Goal: Contribute content: Contribute content

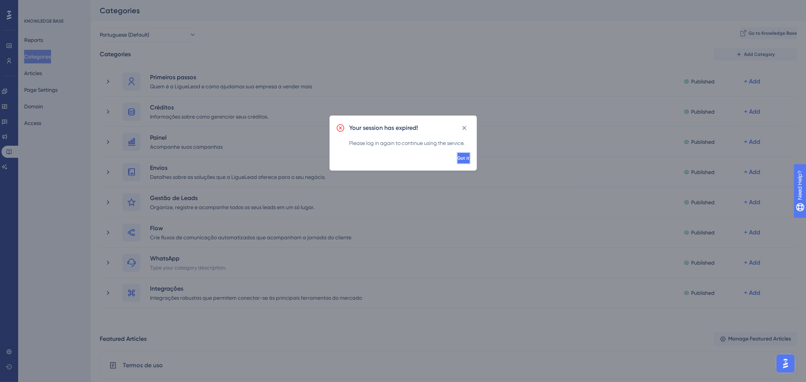
click at [463, 159] on button "Got it" at bounding box center [464, 158] width 14 height 12
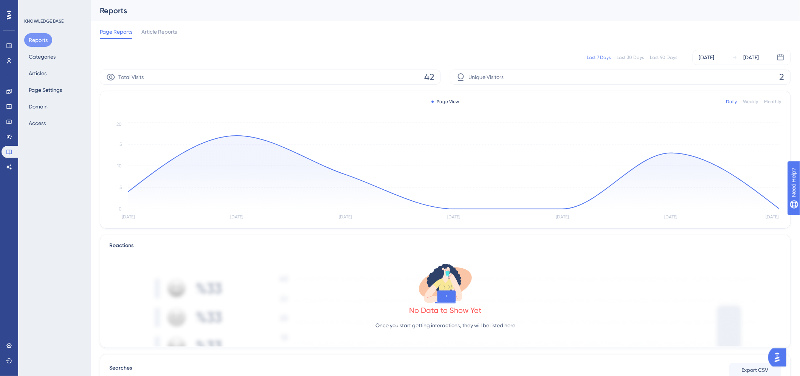
click at [53, 73] on div "Reports Categories Articles Page Settings Domain Access" at bounding box center [54, 81] width 61 height 97
click at [46, 73] on button "Articles" at bounding box center [37, 74] width 27 height 14
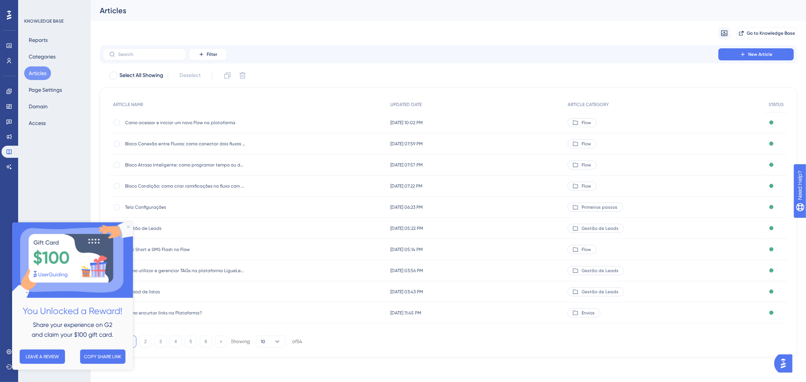
click at [127, 227] on icon "Close Preview" at bounding box center [128, 227] width 3 height 3
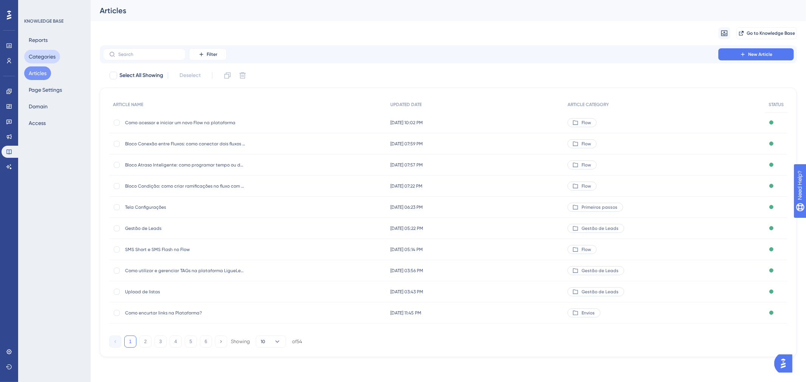
click at [50, 57] on button "Categories" at bounding box center [42, 57] width 36 height 14
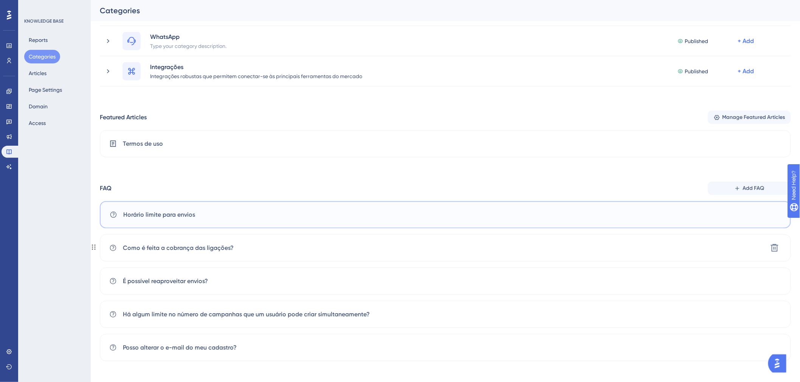
scroll to position [225, 0]
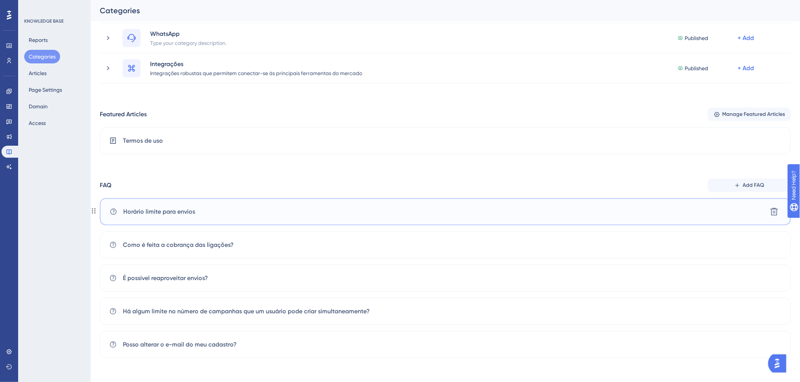
click at [154, 213] on span "Horário limite para envios" at bounding box center [159, 211] width 72 height 9
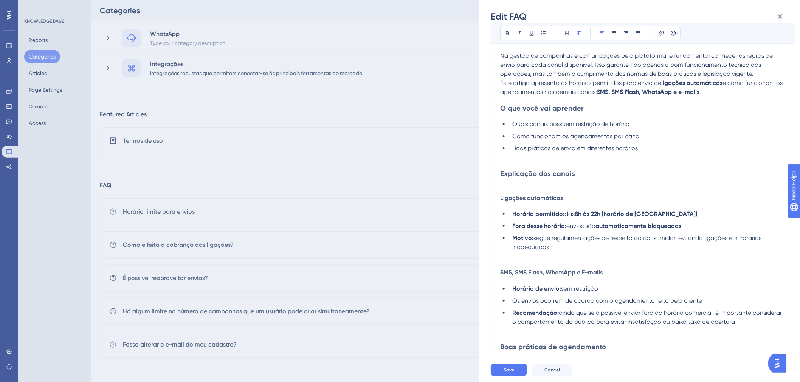
scroll to position [0, 0]
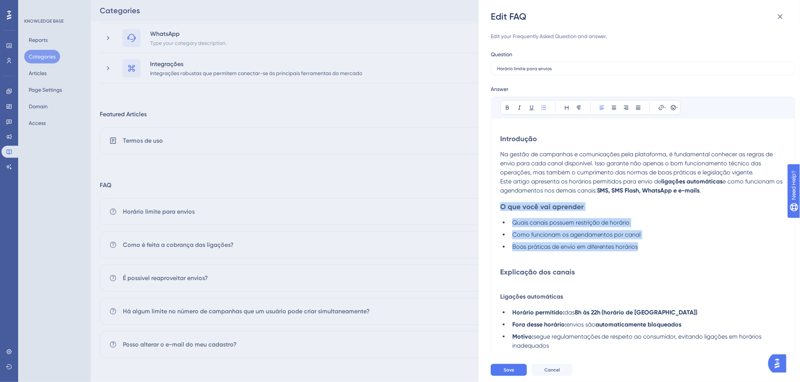
drag, startPoint x: 656, startPoint y: 246, endPoint x: 485, endPoint y: 202, distance: 176.3
click at [485, 202] on div "Edit FAQ Edit your Frequently Asked Question and answer. Question Horário limit…" at bounding box center [638, 191] width 321 height 382
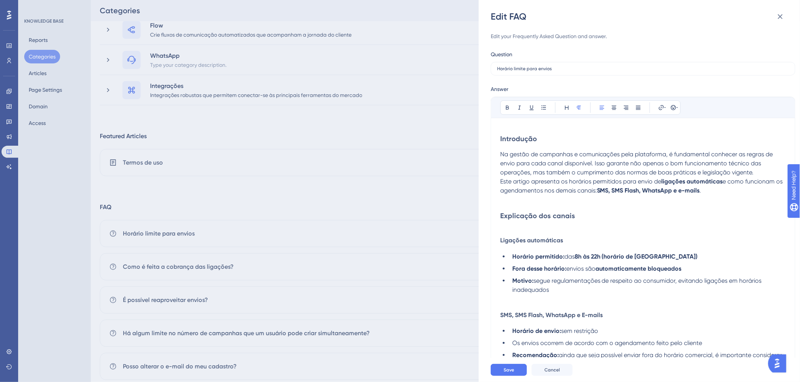
scroll to position [183, 0]
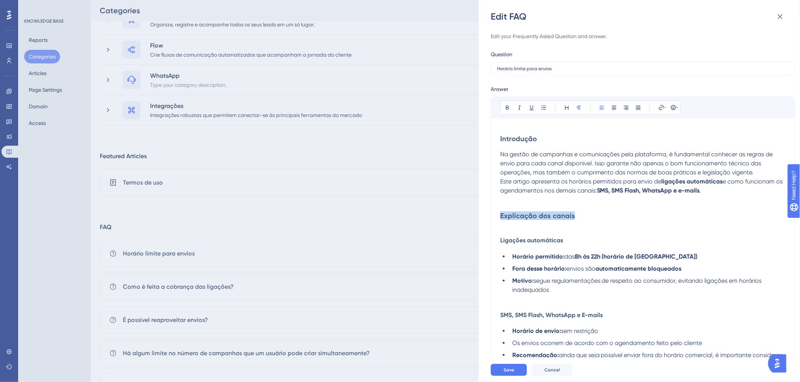
drag, startPoint x: 577, startPoint y: 214, endPoint x: 482, endPoint y: 215, distance: 95.6
click at [482, 215] on div "Edit FAQ Edit your Frequently Asked Question and answer. Question Horário limit…" at bounding box center [638, 191] width 321 height 382
click at [637, 214] on h3 "Explicação dos canais" at bounding box center [643, 220] width 286 height 17
click at [531, 220] on span "Explicação dos canais" at bounding box center [537, 216] width 75 height 9
click at [564, 217] on span "Explicação dos canais" at bounding box center [537, 216] width 75 height 9
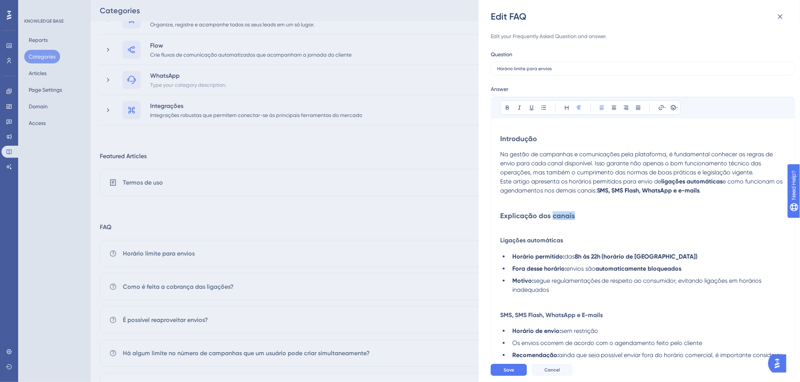
click at [564, 217] on span "Explicação dos canais" at bounding box center [537, 216] width 75 height 9
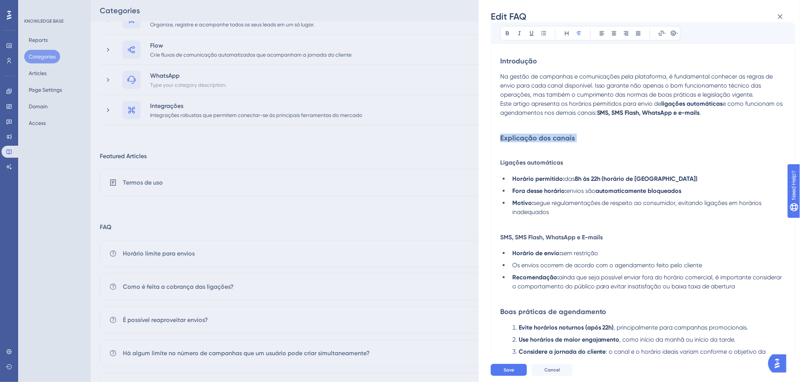
scroll to position [84, 0]
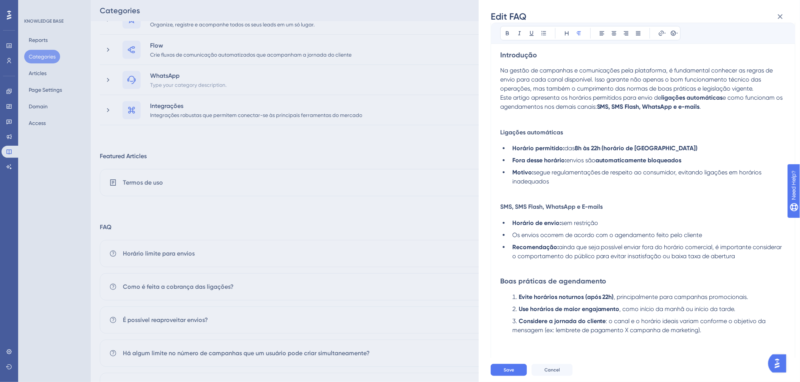
click at [638, 130] on h4 "Ligações automáticas" at bounding box center [643, 132] width 286 height 7
click at [641, 146] on strong "8h às 22h (horário de Brasília)" at bounding box center [635, 148] width 123 height 7
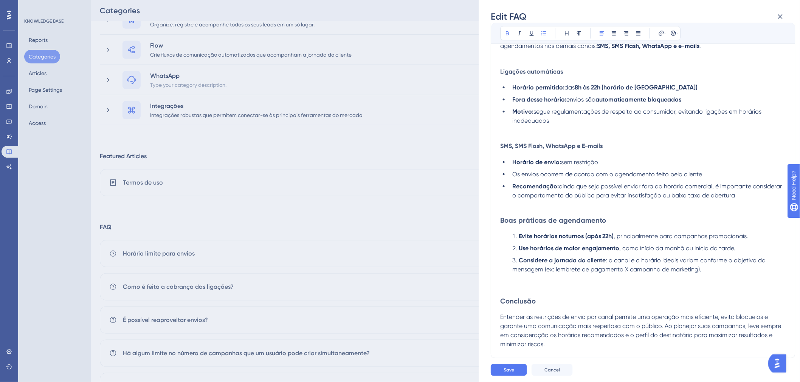
scroll to position [225, 0]
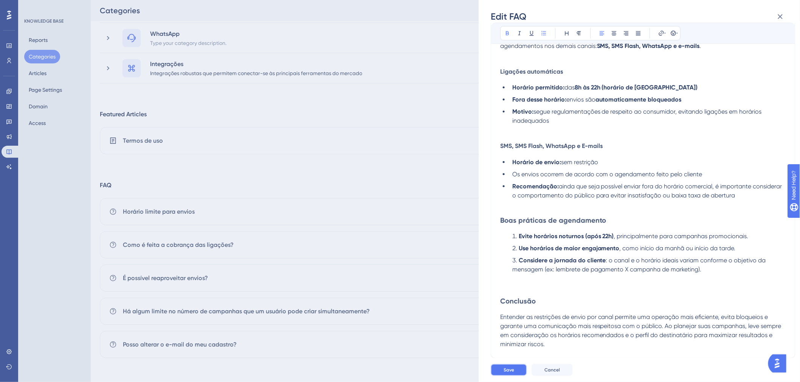
click at [507, 365] on button "Save" at bounding box center [508, 370] width 36 height 12
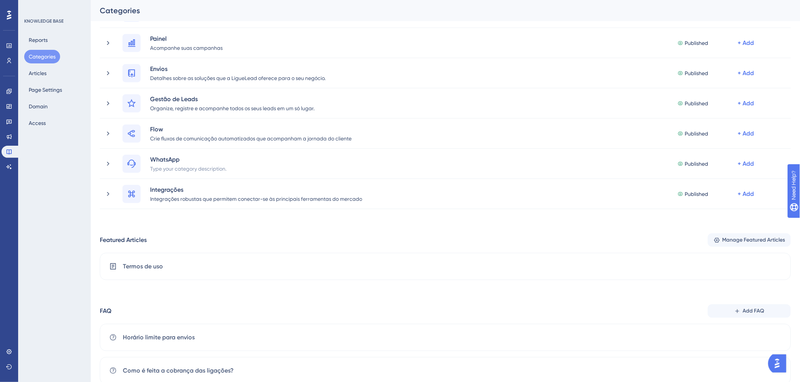
scroll to position [168, 0]
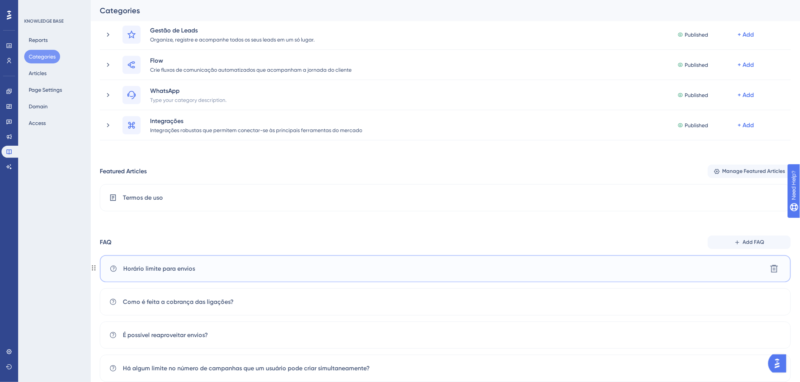
click at [163, 269] on span "Horário limite para envios" at bounding box center [159, 269] width 72 height 9
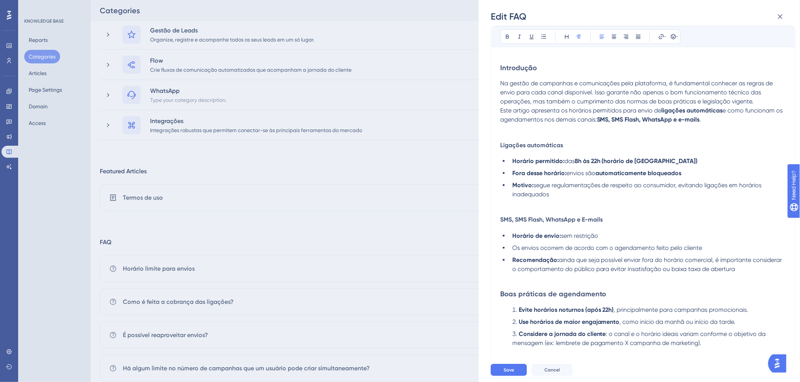
scroll to position [8, 0]
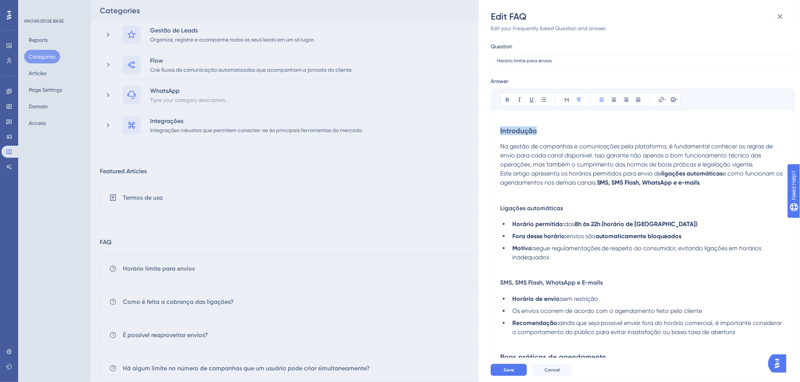
drag, startPoint x: 549, startPoint y: 134, endPoint x: 464, endPoint y: 116, distance: 87.8
click at [469, 118] on div "Edit FAQ Edit your Frequently Asked Question and answer. Question Horário limit…" at bounding box center [400, 191] width 800 height 382
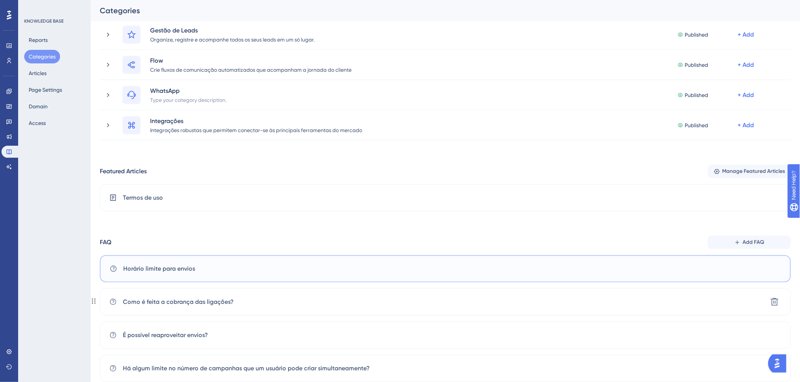
click at [192, 276] on div "Horário limite para envios" at bounding box center [445, 268] width 691 height 27
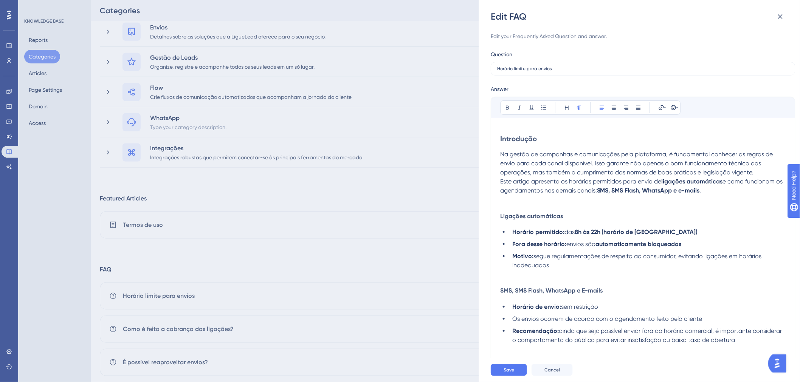
scroll to position [126, 0]
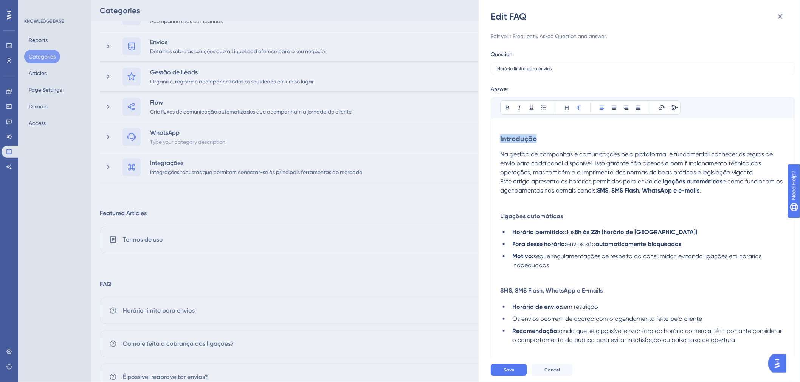
drag, startPoint x: 501, startPoint y: 154, endPoint x: 497, endPoint y: 131, distance: 23.4
click at [497, 131] on div "Bold Italic Underline Bullet Point Heading Normal Align Left Align Center Align…" at bounding box center [642, 300] width 305 height 407
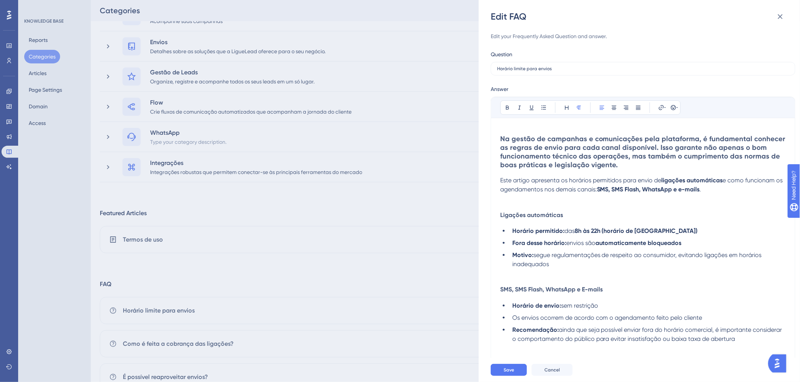
click at [543, 156] on span "Na gestão de campanhas e comunicações pela plataforma, é fundamental conhecer a…" at bounding box center [643, 152] width 287 height 35
click at [546, 151] on span "Na gestão de campanhas e comunicações pela plataforma, é fundamental conhecer a…" at bounding box center [643, 152] width 287 height 35
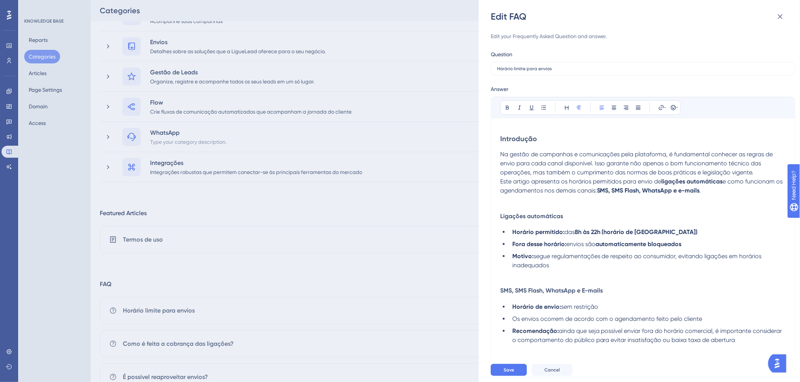
click at [545, 152] on span "Na gestão de campanhas e comunicações pela plataforma, é fundamental conhecer a…" at bounding box center [637, 163] width 274 height 25
click at [515, 148] on div "Introdução Na gestão de campanhas e comunicações pela plataforma, é fundamental…" at bounding box center [643, 318] width 286 height 367
click at [503, 149] on div "Introdução Na gestão de campanhas e comunicações pela plataforma, é fundamental…" at bounding box center [643, 318] width 286 height 367
click at [520, 144] on div "Introdução Na gestão de campanhas e comunicações pela plataforma, é fundamental…" at bounding box center [643, 318] width 286 height 367
click at [503, 135] on span "Introdução" at bounding box center [518, 139] width 37 height 9
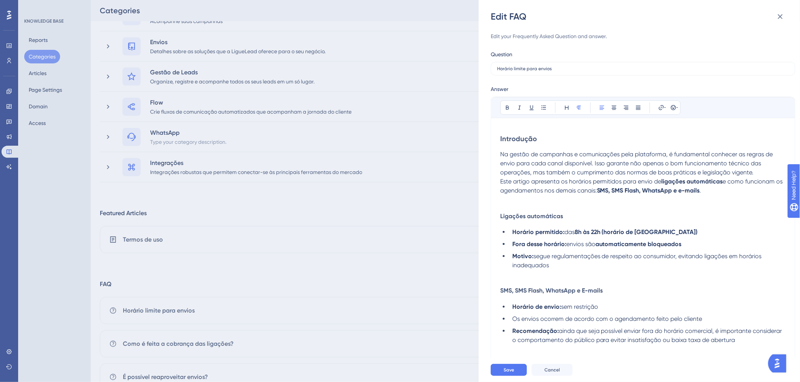
click at [501, 138] on span "Introdução" at bounding box center [518, 139] width 37 height 9
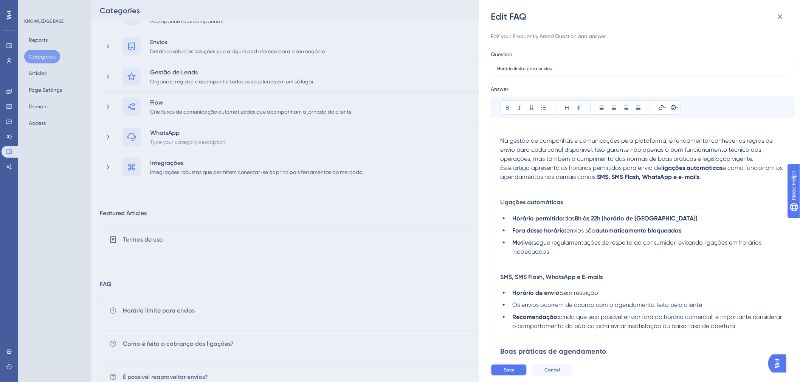
click at [508, 366] on button "Save" at bounding box center [508, 370] width 36 height 12
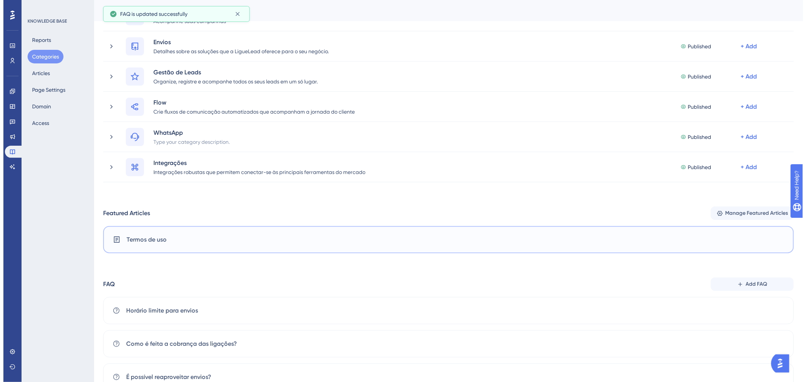
scroll to position [0, 0]
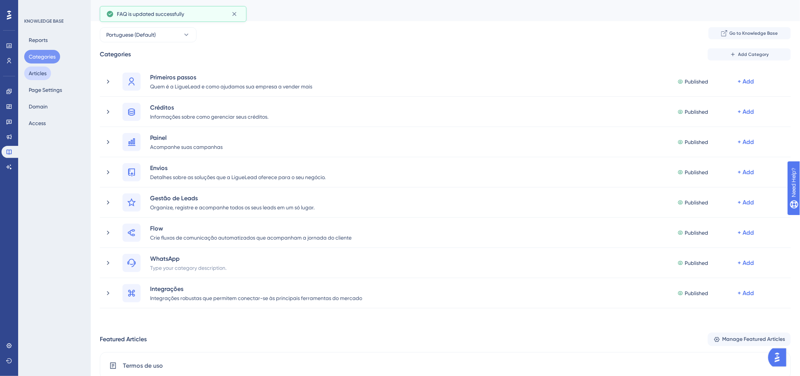
click at [43, 77] on button "Articles" at bounding box center [37, 74] width 27 height 14
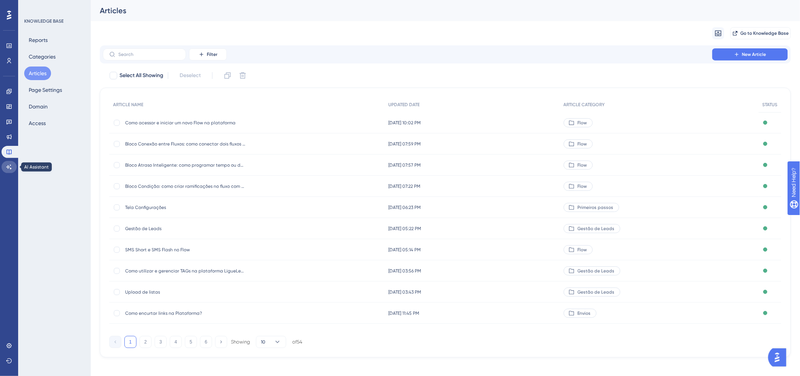
click at [9, 161] on link at bounding box center [9, 167] width 15 height 12
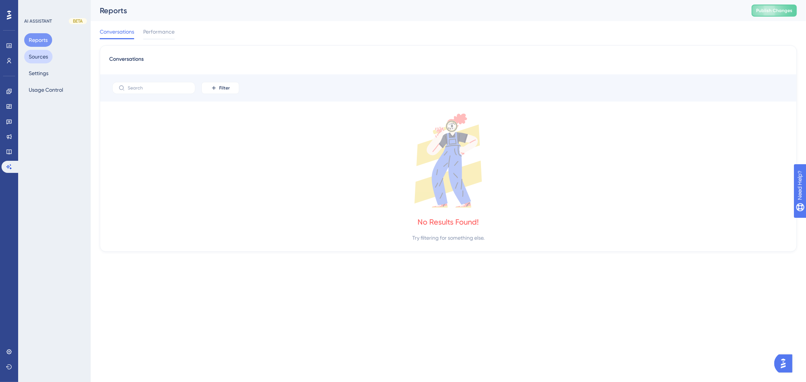
click at [36, 59] on button "Sources" at bounding box center [38, 57] width 28 height 14
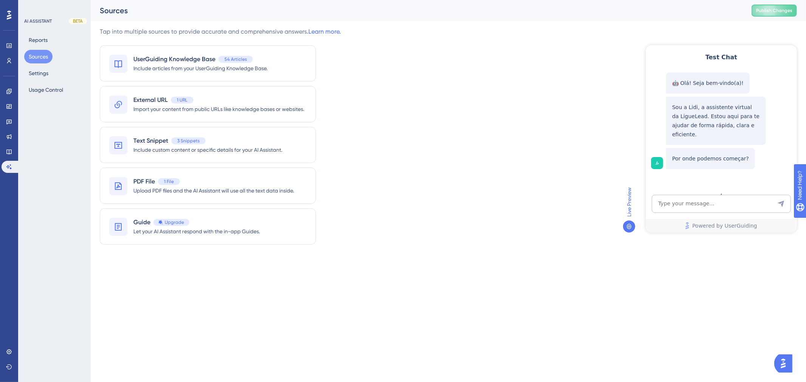
click at [675, 214] on div "Powered by UserGuiding" at bounding box center [720, 214] width 151 height 38
click at [669, 208] on textarea "AI Assistant Text Input" at bounding box center [720, 204] width 139 height 18
type textarea "Bom dia"
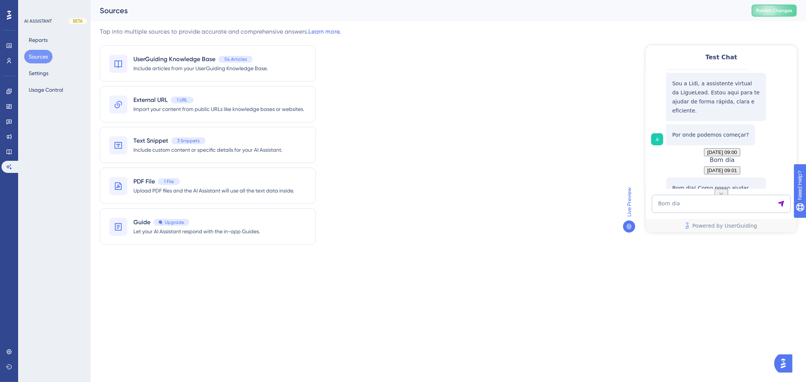
scroll to position [68, 0]
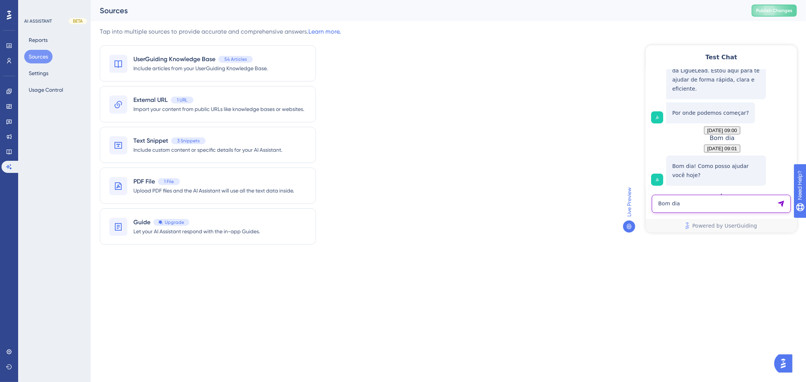
click at [698, 208] on textarea "Bom dia" at bounding box center [720, 204] width 139 height 18
type textarea "Preciso de ajuda para começar a usar a liguelead"
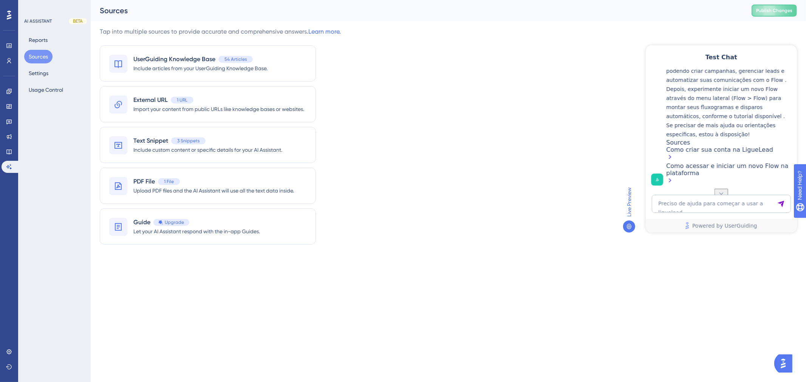
scroll to position [313, 0]
click at [709, 201] on textarea "Preciso de ajuda para começar a usar a liguelead" at bounding box center [720, 204] width 139 height 18
type textarea "Certo! Preciso de ajuda para montar meus envios"
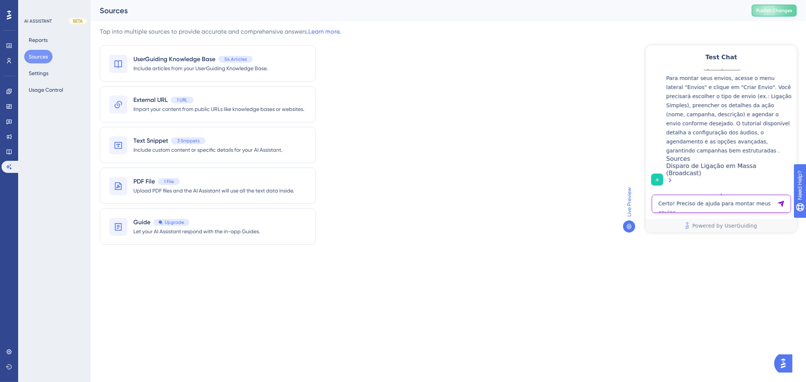
click at [719, 205] on textarea "Certo! Preciso de ajuda para montar meus envios" at bounding box center [720, 204] width 139 height 18
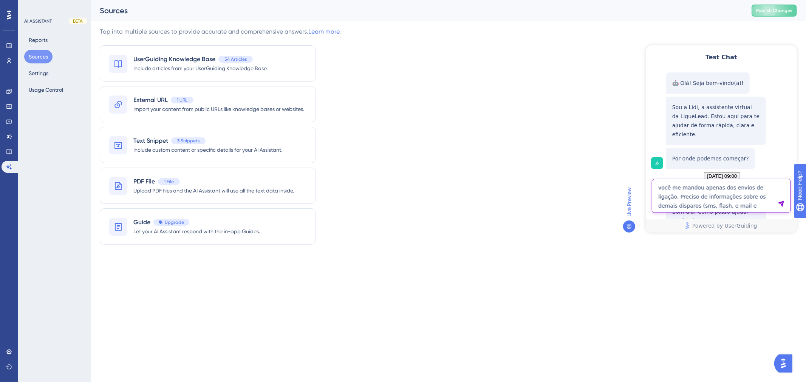
type textarea "você me mandou apenas dos envios de ligação. Preciso de informações sobre os de…"
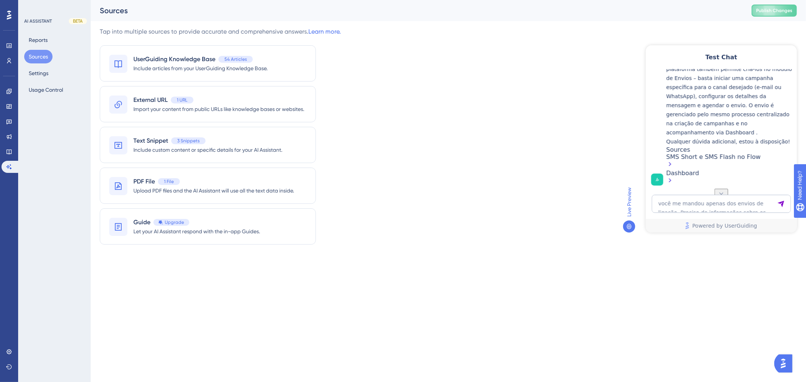
scroll to position [744, 0]
click at [709, 207] on textarea "você me mandou apenas dos envios de ligação. Preciso de informações sobre os de…" at bounding box center [720, 204] width 139 height 18
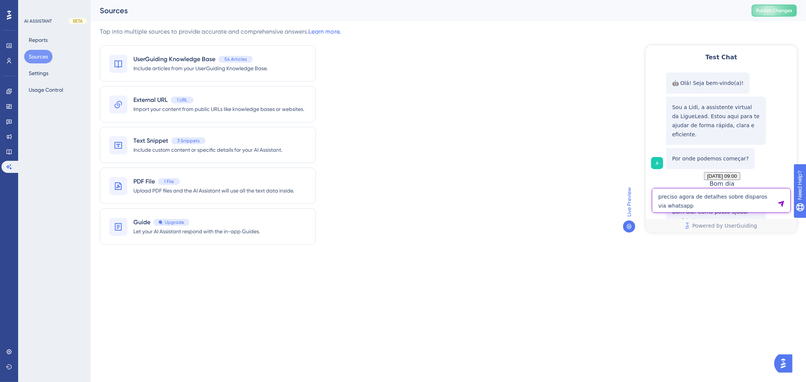
type textarea "preciso agora de detalhes sobre disparos via whatsapp"
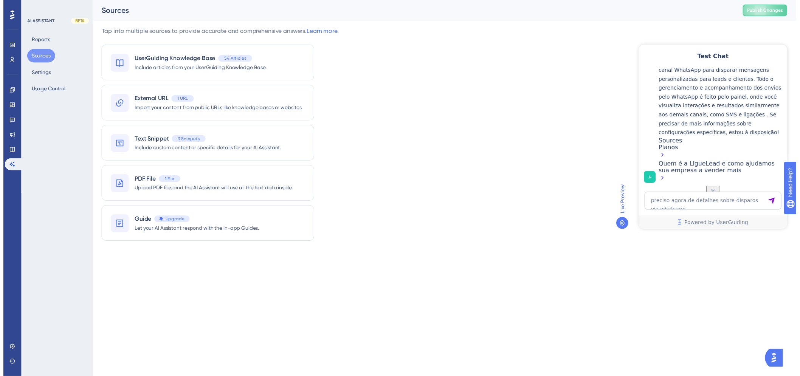
scroll to position [1077, 0]
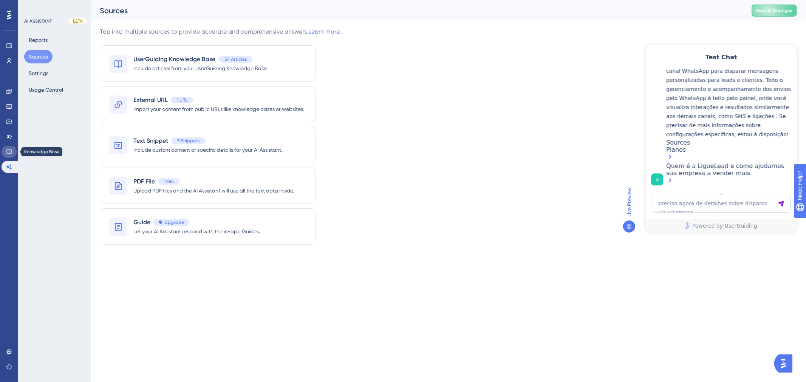
click at [13, 147] on link at bounding box center [9, 152] width 15 height 12
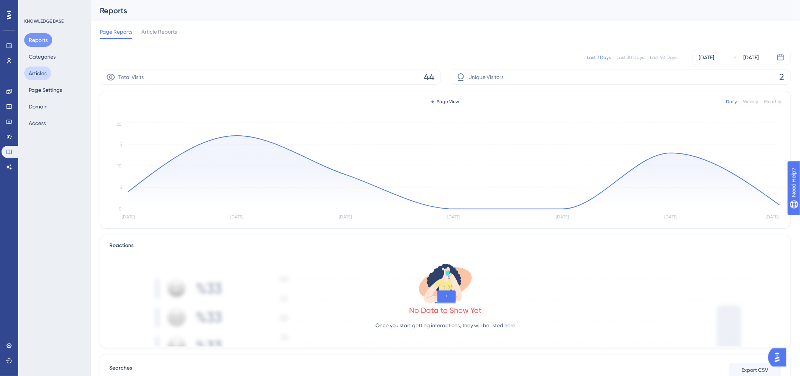
click at [40, 76] on button "Articles" at bounding box center [37, 74] width 27 height 14
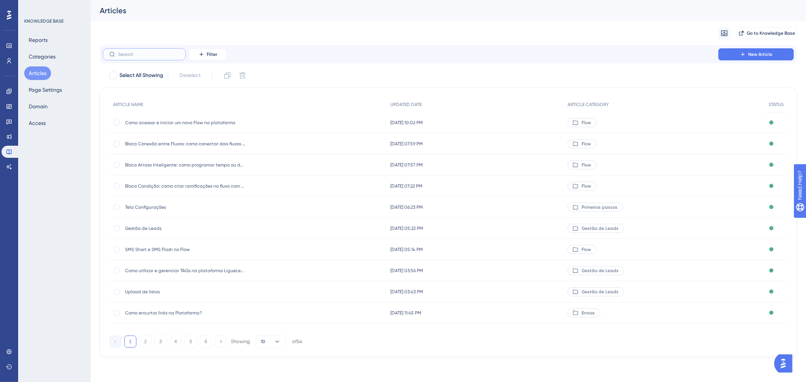
click at [160, 55] on input "text" at bounding box center [148, 54] width 61 height 5
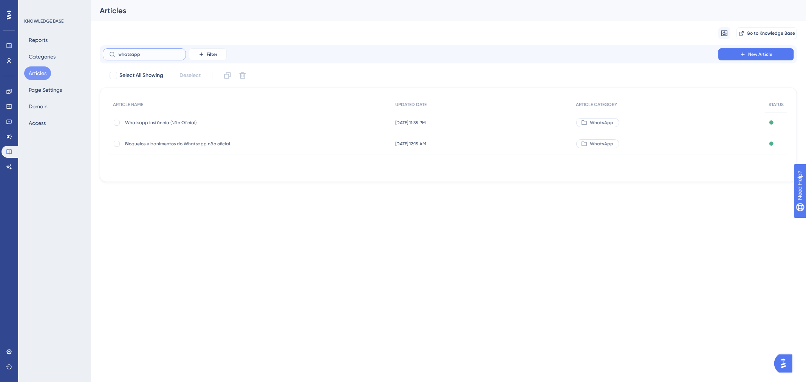
type input "whatsapp"
click at [170, 124] on span "Whatsapp instância (Não Oficial)" at bounding box center [185, 123] width 121 height 6
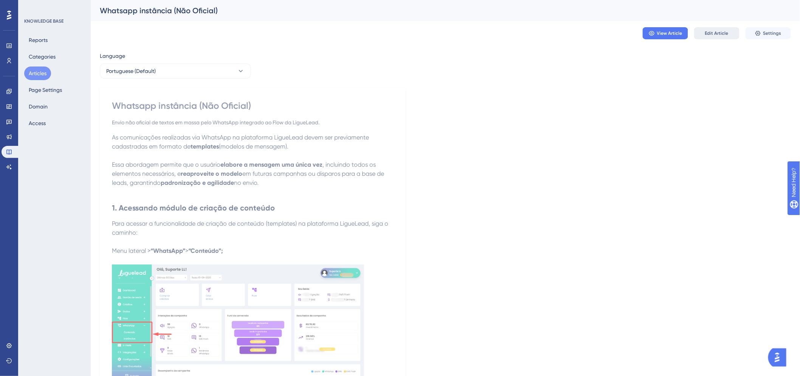
click at [712, 33] on span "Edit Article" at bounding box center [716, 33] width 23 height 6
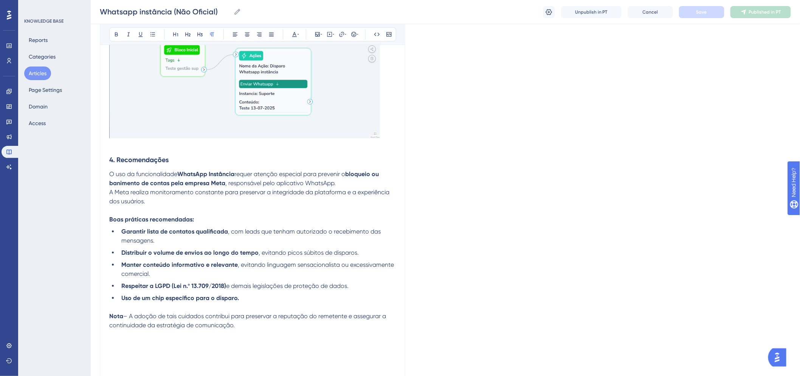
scroll to position [4983, 0]
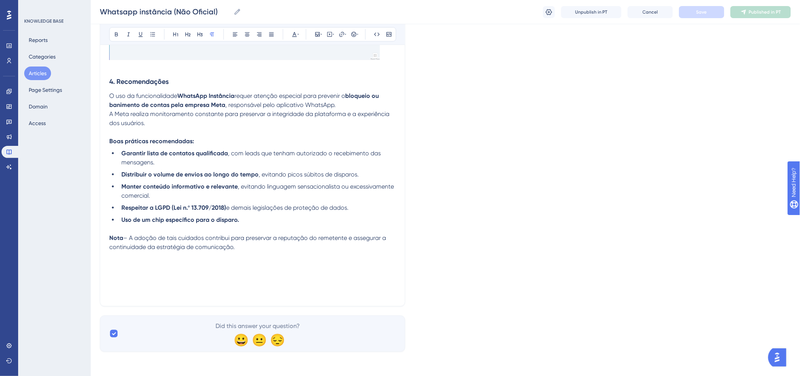
click at [168, 277] on p at bounding box center [252, 274] width 286 height 9
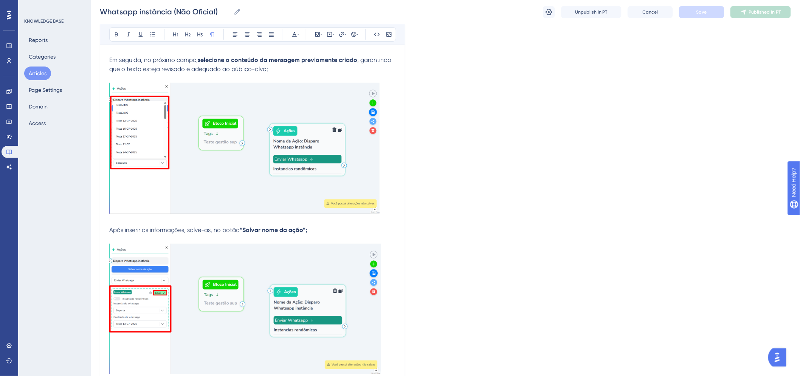
scroll to position [3905, 0]
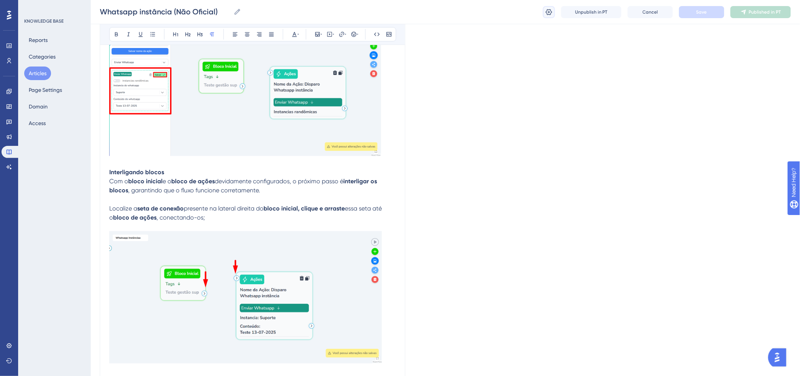
click at [552, 13] on icon at bounding box center [549, 12] width 8 height 8
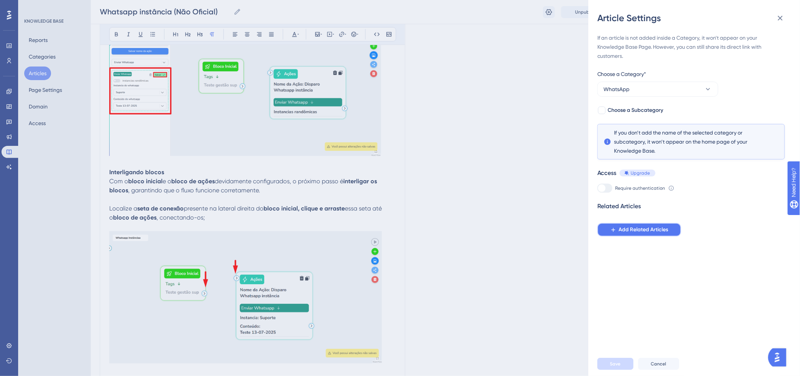
click at [656, 224] on button "Add Related Articles" at bounding box center [639, 230] width 84 height 14
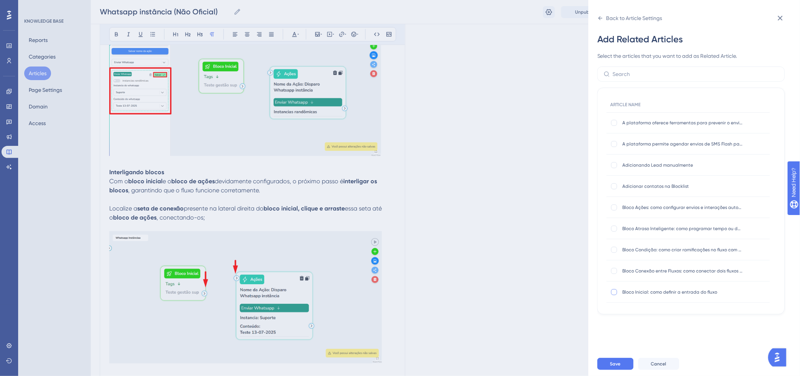
click at [615, 289] on div at bounding box center [614, 292] width 6 height 6
checkbox input "true"
click at [614, 271] on div at bounding box center [614, 271] width 6 height 6
checkbox input "true"
click at [613, 250] on div at bounding box center [614, 250] width 6 height 6
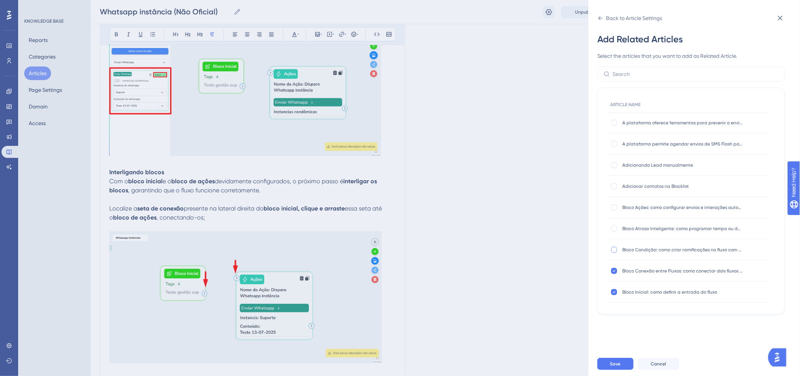
checkbox input "true"
click at [614, 227] on div at bounding box center [614, 229] width 6 height 6
checkbox input "true"
click at [614, 206] on div at bounding box center [614, 207] width 6 height 6
checkbox input "true"
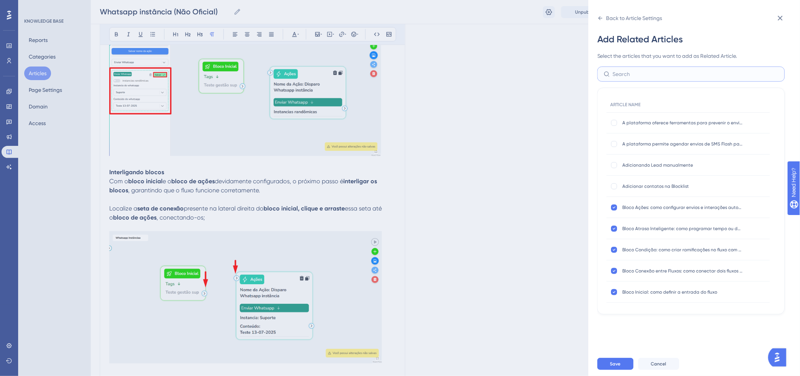
click at [648, 72] on input "text" at bounding box center [696, 74] width 166 height 8
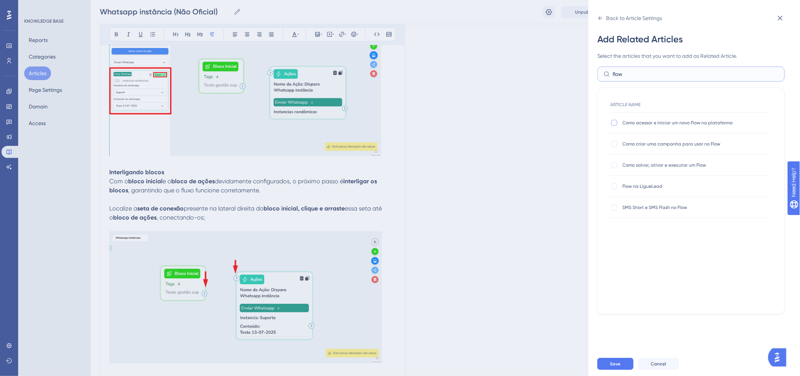
type input "flow"
click at [613, 122] on div at bounding box center [614, 123] width 6 height 6
checkbox input "true"
click at [613, 141] on div at bounding box center [614, 144] width 6 height 6
checkbox input "true"
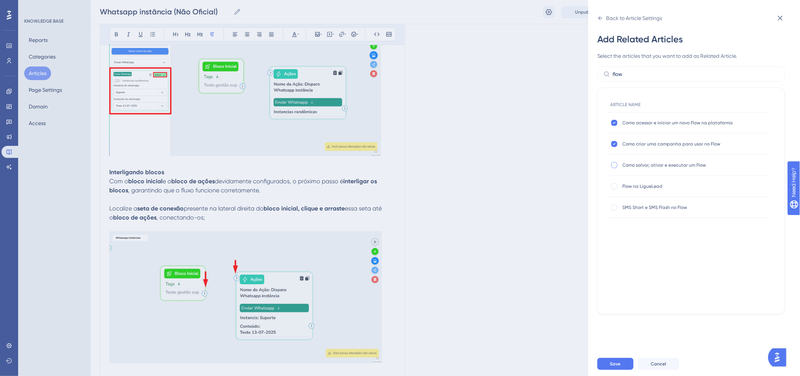
click at [613, 166] on div at bounding box center [614, 165] width 6 height 6
checkbox input "true"
click at [614, 184] on div at bounding box center [614, 186] width 6 height 6
checkbox input "true"
click at [614, 367] on span "Save" at bounding box center [615, 364] width 11 height 6
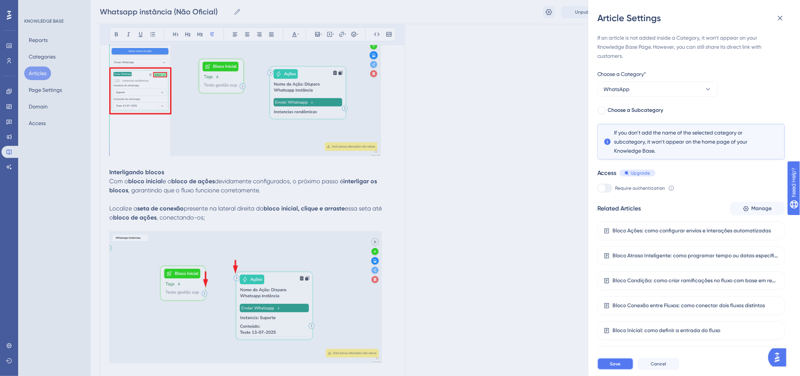
click at [618, 367] on span "Save" at bounding box center [615, 364] width 11 height 6
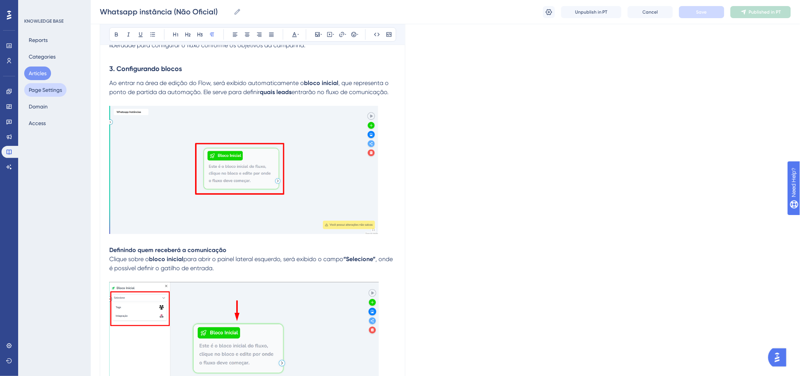
scroll to position [2099, 0]
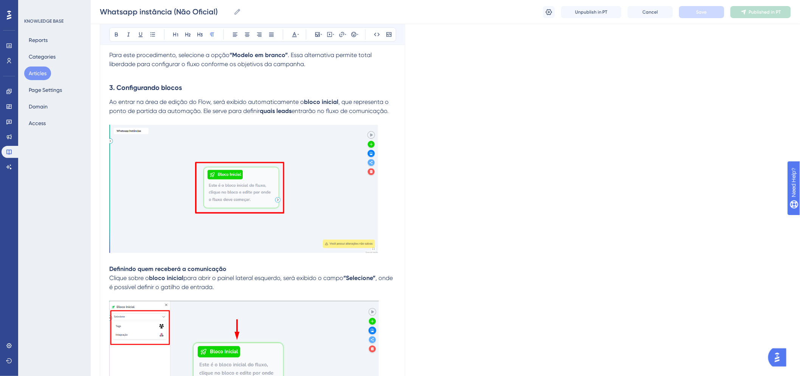
click at [33, 71] on button "Articles" at bounding box center [37, 74] width 27 height 14
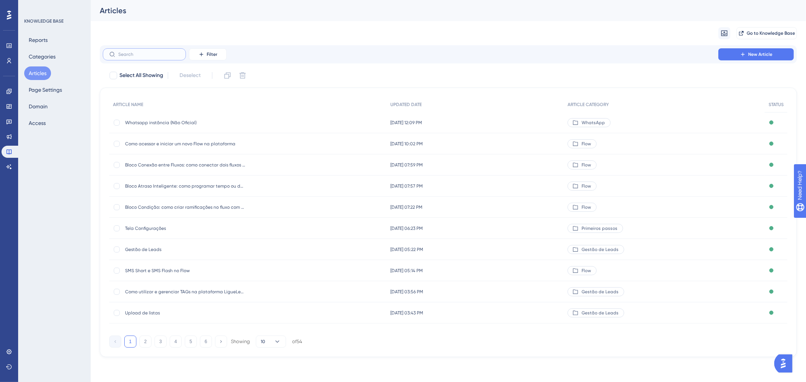
click at [159, 52] on input "text" at bounding box center [148, 54] width 61 height 5
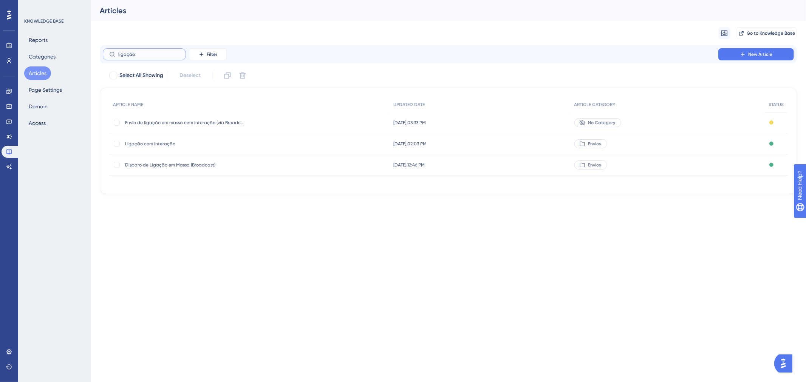
type input "ligação"
click at [200, 164] on span "Disparo de Ligação em Massa (Broadcast)" at bounding box center [185, 165] width 121 height 6
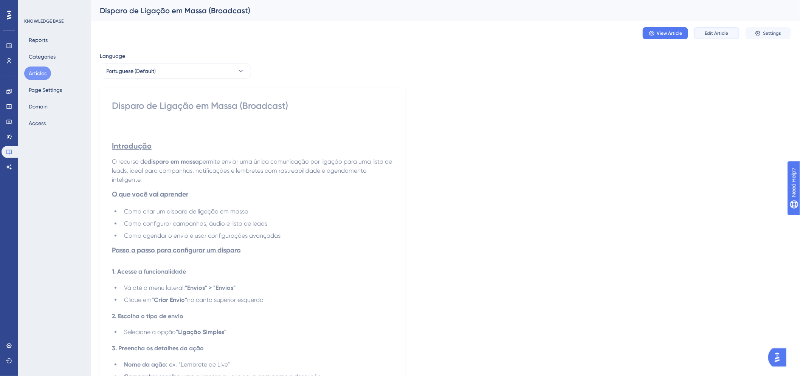
click at [703, 33] on button "Edit Article" at bounding box center [716, 33] width 45 height 12
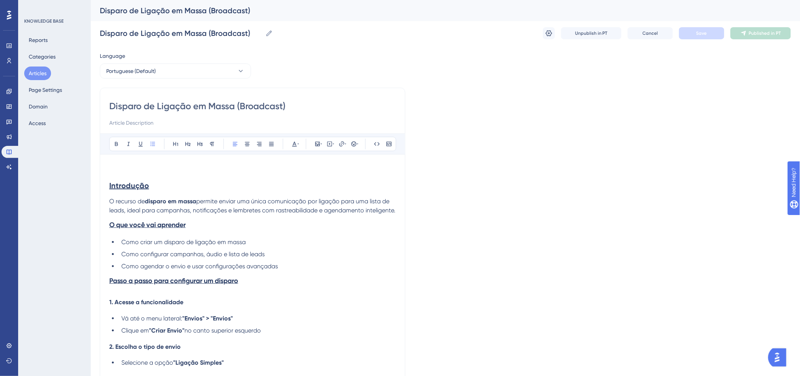
click at [142, 196] on h2 "Introdução" at bounding box center [252, 180] width 286 height 33
click at [149, 175] on h2 "Introdução" at bounding box center [252, 180] width 286 height 33
click at [330, 144] on icon at bounding box center [329, 144] width 6 height 6
click at [312, 186] on textarea at bounding box center [329, 191] width 115 height 34
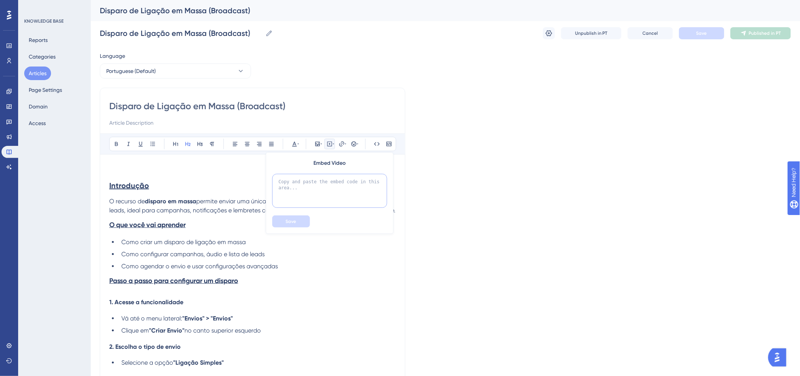
paste textarea "https://www.loom.com/share/2f0ab46832a44570a3ce4220d6dfd087?sid=a1b80682-f3f4-4…"
type textarea "https://www.loom.com/share/2f0ab46832a44570a3ce4220d6dfd087?sid=a1b80682-f3f4-4…"
click at [301, 221] on button "Save" at bounding box center [291, 221] width 38 height 12
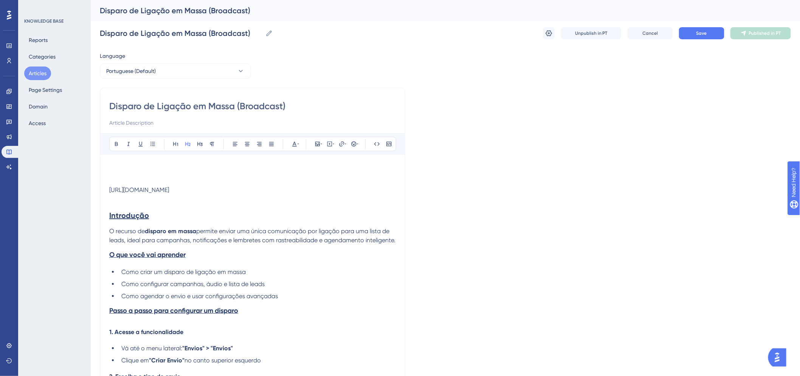
click at [168, 203] on h2 "Introdução" at bounding box center [252, 209] width 286 height 33
click at [168, 193] on div "https://www.loom.com/share/2f0ab46832a44570a3ce4220d6dfd087?sid=a1b80682-f3f4-4…" at bounding box center [252, 189] width 286 height 7
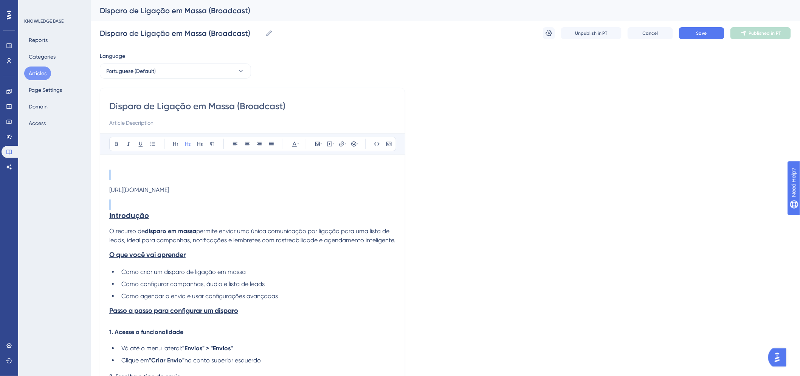
drag, startPoint x: 116, startPoint y: 207, endPoint x: 101, endPoint y: 175, distance: 35.3
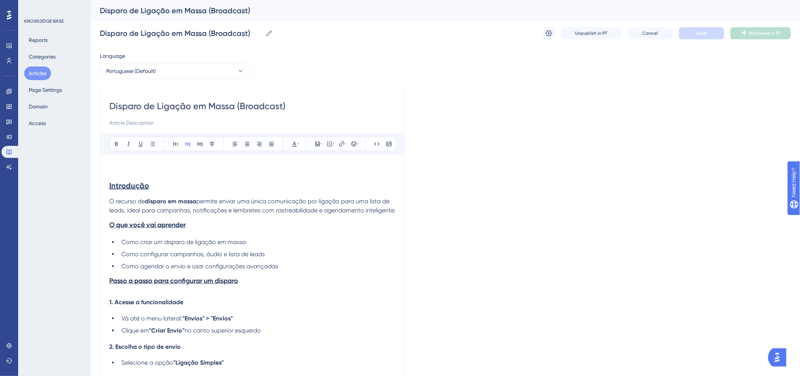
click at [182, 176] on h2 "Introdução" at bounding box center [252, 180] width 286 height 33
click at [153, 176] on h2 "Introdução" at bounding box center [252, 180] width 286 height 33
click at [143, 165] on h2 "Introdução" at bounding box center [252, 180] width 286 height 33
click at [330, 146] on icon at bounding box center [329, 144] width 6 height 6
click at [319, 184] on textarea at bounding box center [329, 191] width 115 height 34
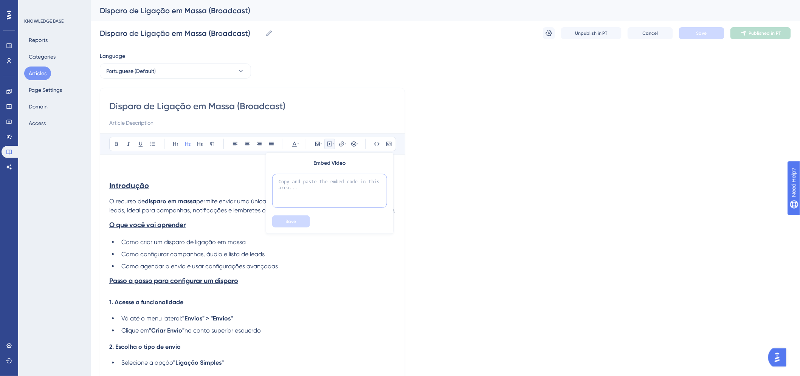
paste textarea "<iframe src="https://www.loom.com/embed/SEU_VIDEO_ID" frameborder="0" webkitall…"
drag, startPoint x: 293, startPoint y: 193, endPoint x: 289, endPoint y: 187, distance: 7.1
click at [289, 187] on textarea "<iframe src="https://www.loom.com/embed/SEU_VIDEO_ID" frameborder="0" webkitall…" at bounding box center [329, 191] width 115 height 34
paste textarea "share/2f0ab46832a44570a3ce4220d6dfd087?sid=a0c77409-e5ea-4eb6-b69e-5ac9561d893b)"
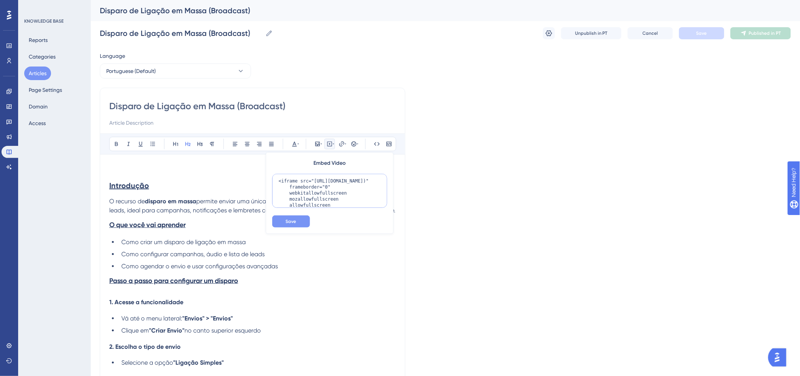
type textarea "<iframe src="https://www.loom.com/share/2f0ab46832a44570a3ce4220d6dfd087?sid=a0…"
click at [288, 226] on button "Save" at bounding box center [291, 221] width 38 height 12
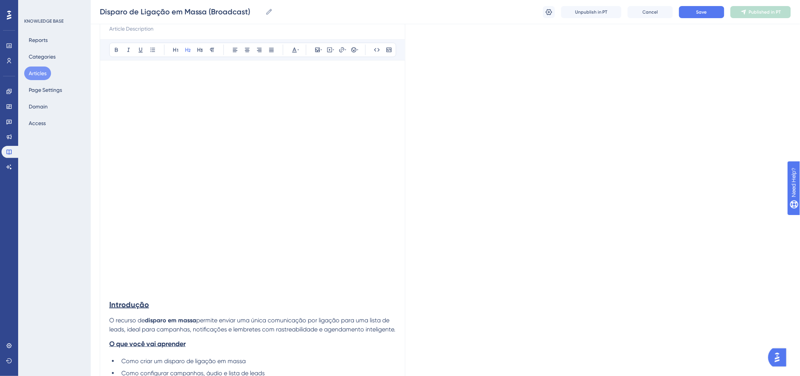
scroll to position [94, 0]
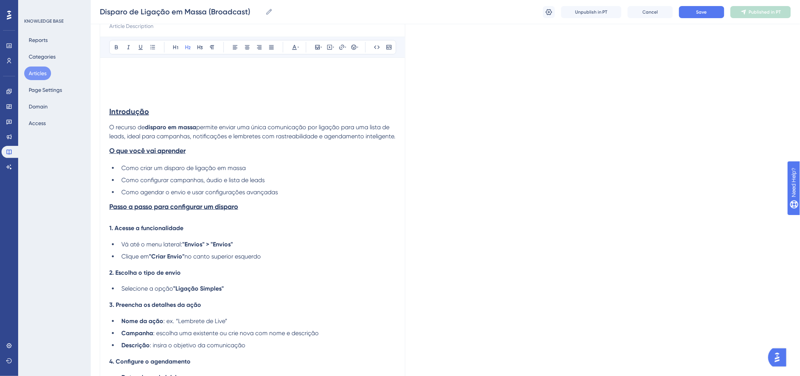
click at [138, 97] on h2 "Introdução" at bounding box center [252, 106] width 286 height 33
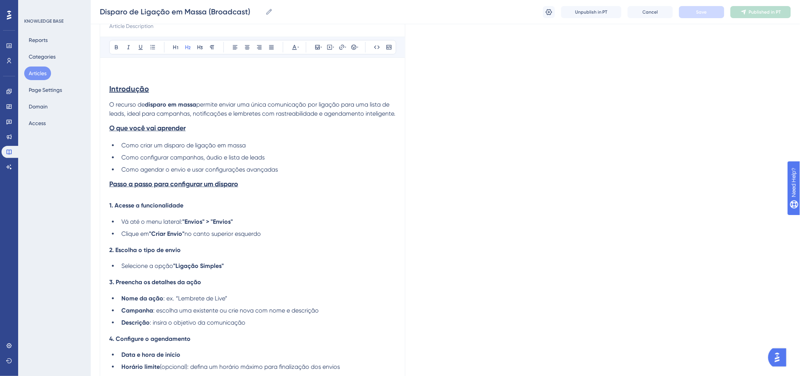
click at [109, 87] on strong "Introdução" at bounding box center [129, 88] width 40 height 9
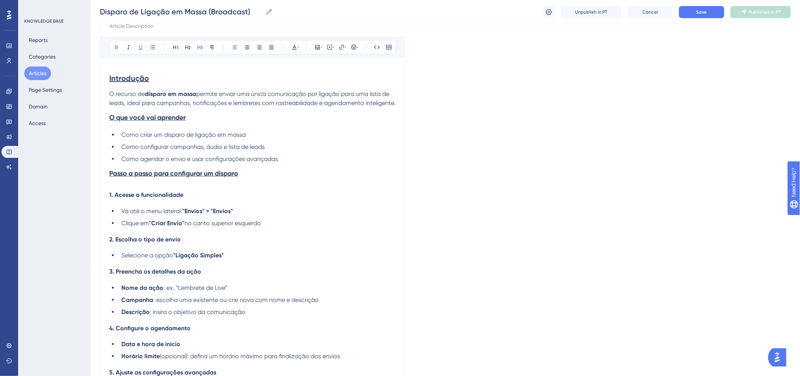
click at [271, 183] on h3 "Passo a passo para configurar um disparo" at bounding box center [252, 174] width 286 height 20
click at [265, 194] on div "Introdução O recurso de disparo em massa permite enviar uma única comunicação p…" at bounding box center [252, 369] width 286 height 604
click at [256, 183] on h3 "Passo a passo para configurar um disparo" at bounding box center [252, 174] width 286 height 20
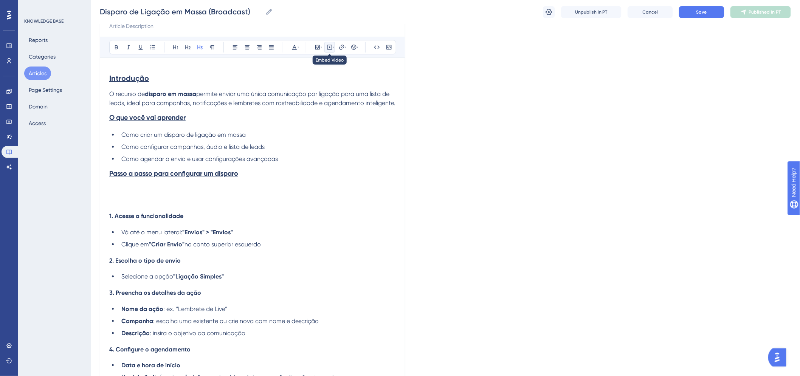
click at [329, 48] on icon at bounding box center [329, 47] width 6 height 6
click at [320, 88] on textarea at bounding box center [329, 94] width 115 height 34
paste textarea "<iframe src="https://www.loom.com/embed/2f0ab46832a44570a3ce4220d6dfd087" frame…"
type textarea "<iframe src="https://www.loom.com/embed/2f0ab46832a44570a3ce4220d6dfd087" frame…"
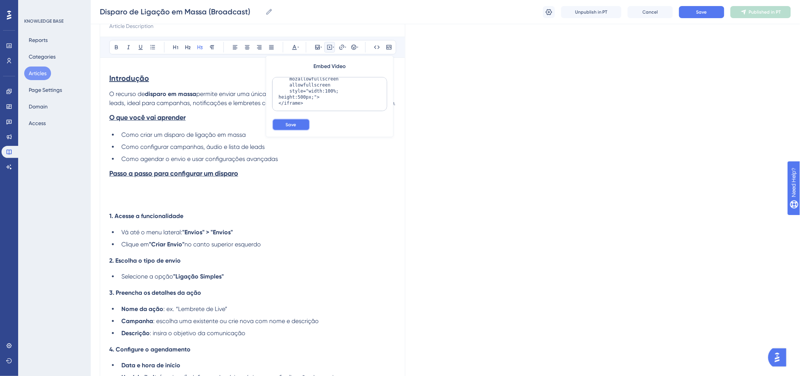
click at [300, 126] on button "Save" at bounding box center [291, 125] width 38 height 12
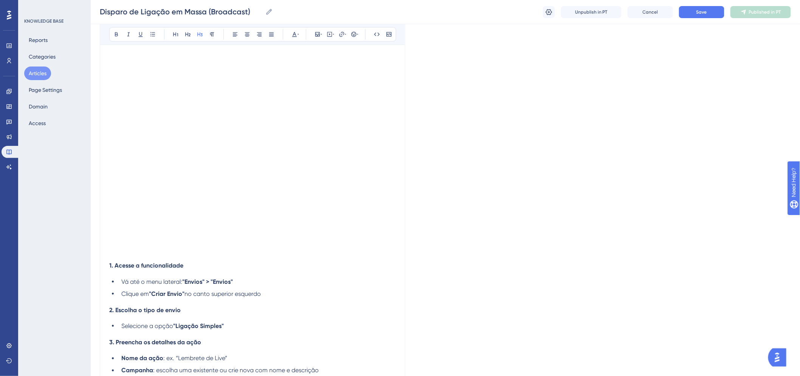
scroll to position [255, 0]
click at [707, 18] on div "Disparo de Ligação em Massa (Broadcast) Disparo de Ligação em Massa (Broadcast)…" at bounding box center [445, 12] width 709 height 24
click at [707, 16] on button "Save" at bounding box center [701, 12] width 45 height 12
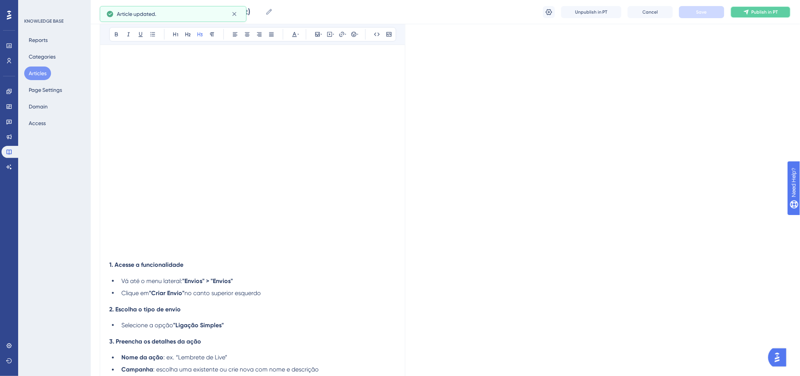
click at [752, 9] on span "Publish in PT" at bounding box center [764, 12] width 26 height 6
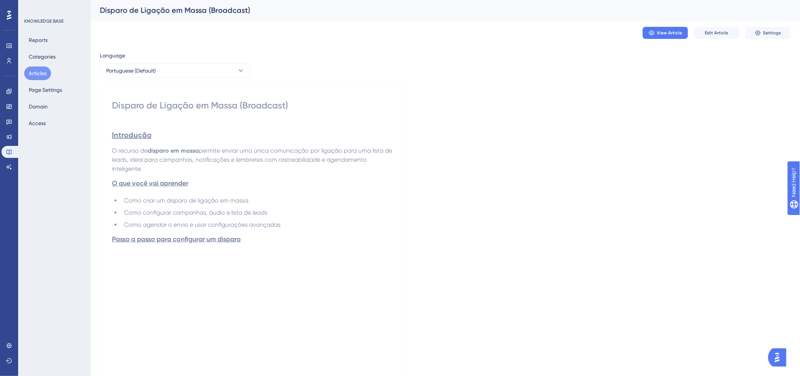
scroll to position [0, 0]
click at [42, 73] on button "Articles" at bounding box center [37, 74] width 27 height 14
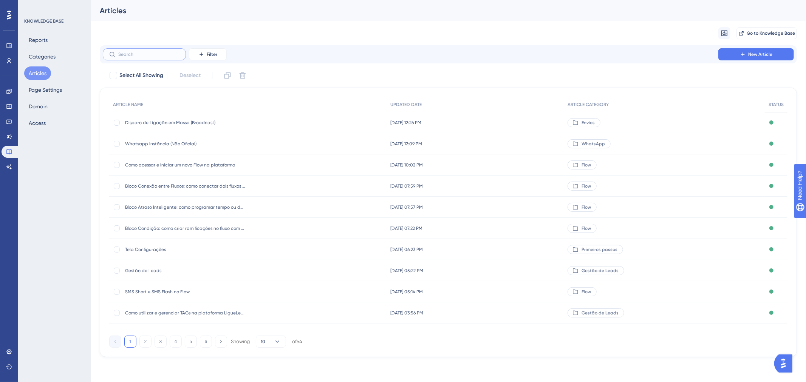
click at [142, 52] on input "text" at bounding box center [148, 54] width 61 height 5
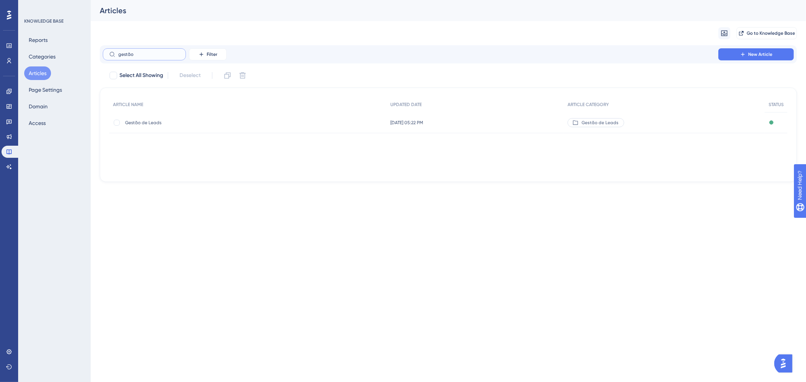
type input "gestão"
click at [146, 122] on span "Gestão de Leads" at bounding box center [185, 123] width 121 height 6
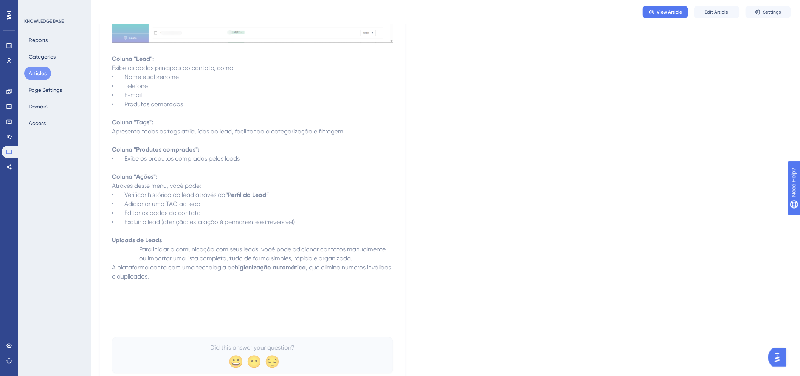
scroll to position [874, 0]
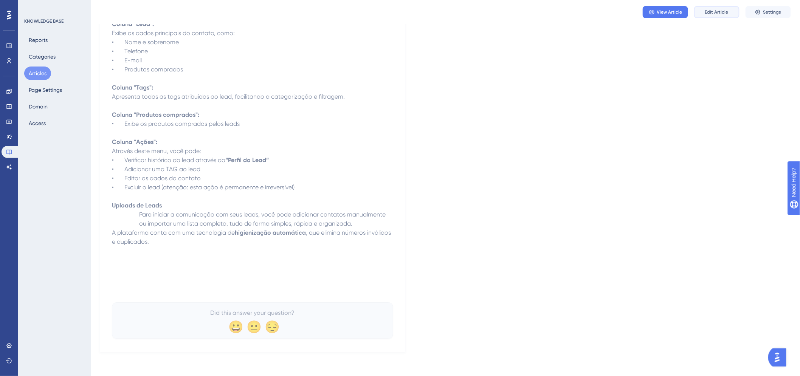
click at [718, 11] on span "Edit Article" at bounding box center [716, 12] width 23 height 6
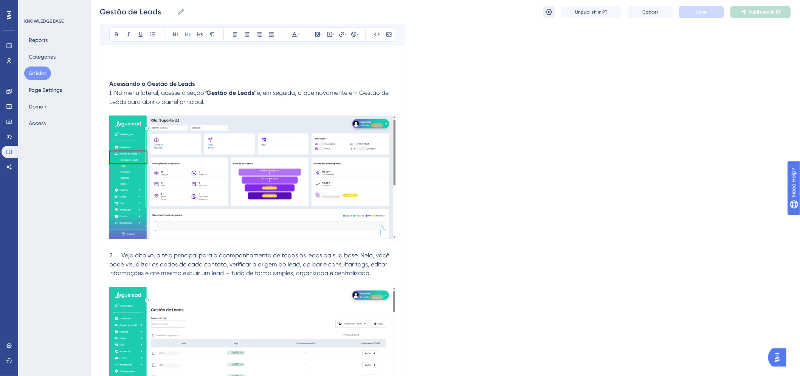
click at [547, 9] on icon at bounding box center [549, 12] width 8 height 8
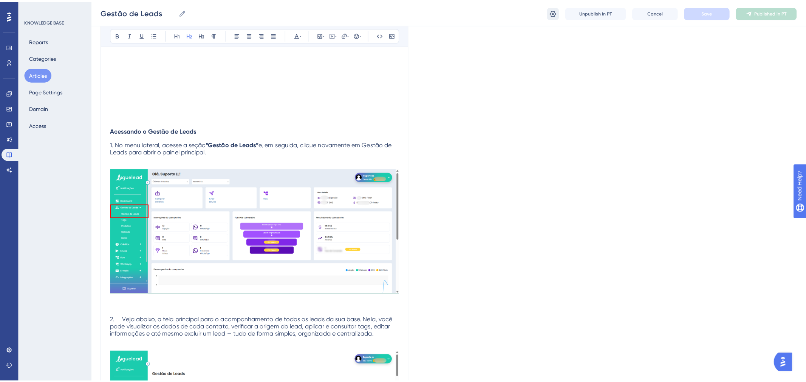
scroll to position [0, 0]
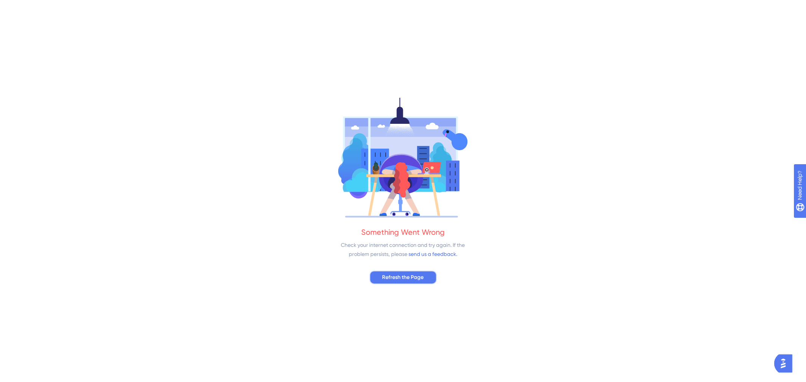
click at [420, 280] on span "Refresh the Page" at bounding box center [403, 277] width 42 height 9
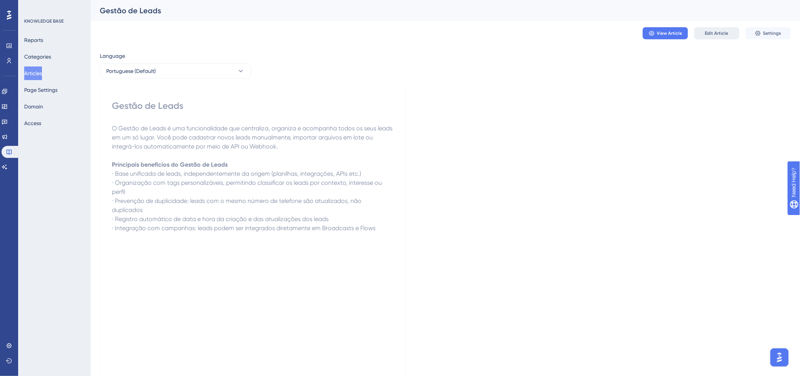
click at [712, 35] on span "Edit Article" at bounding box center [716, 33] width 23 height 6
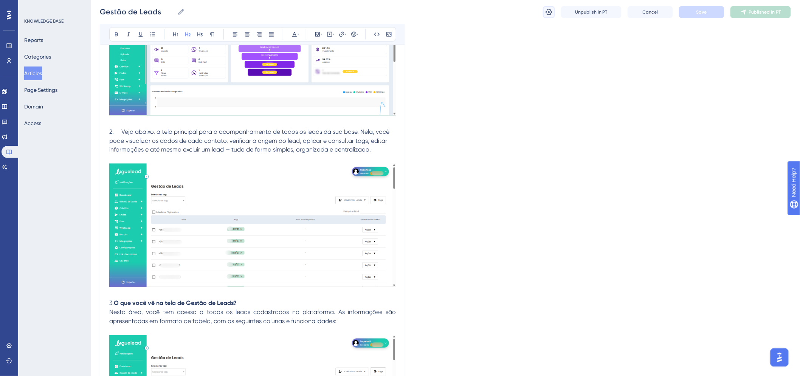
click at [549, 10] on icon at bounding box center [549, 12] width 8 height 8
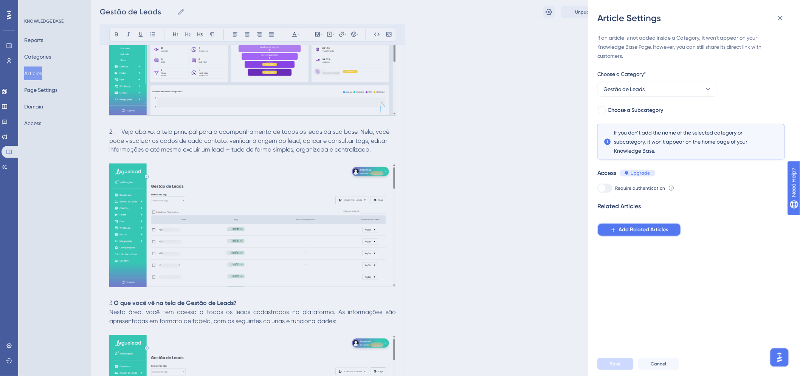
click at [623, 224] on button "Add Related Articles" at bounding box center [639, 230] width 84 height 14
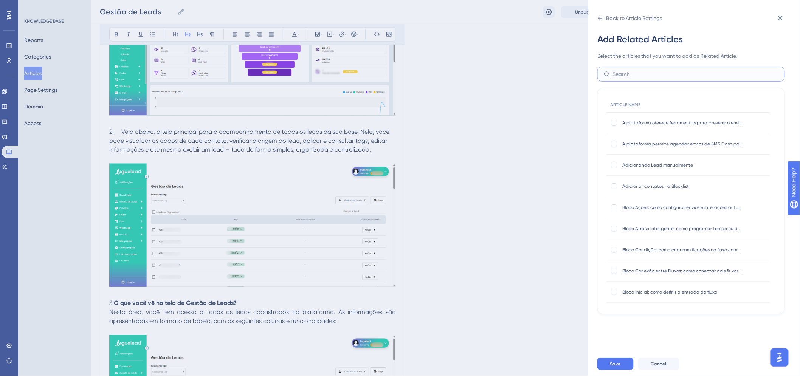
click at [652, 73] on input "text" at bounding box center [696, 74] width 166 height 8
type input "lead"
click at [611, 124] on div at bounding box center [614, 123] width 6 height 6
click at [616, 122] on div at bounding box center [614, 123] width 6 height 6
click at [614, 122] on div at bounding box center [614, 123] width 6 height 6
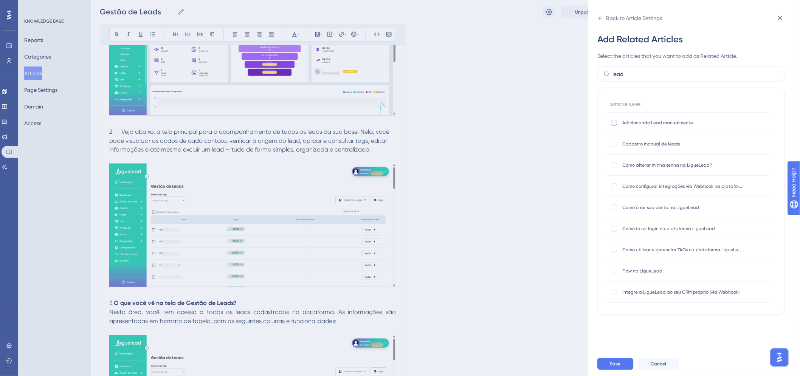
checkbox input "true"
click at [636, 76] on input "lead" at bounding box center [696, 74] width 166 height 8
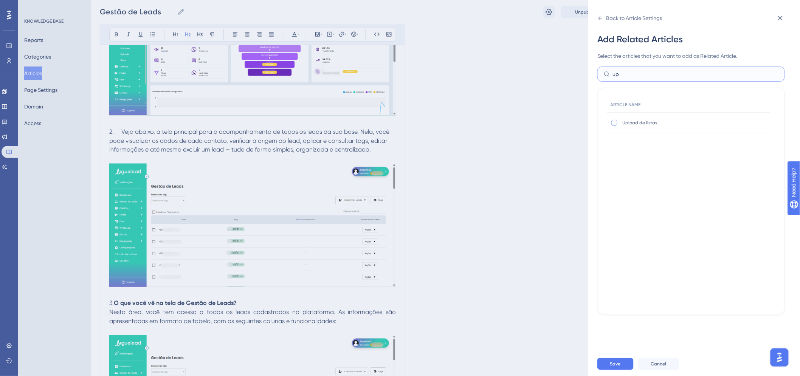
type input "up"
click at [614, 121] on div at bounding box center [614, 123] width 6 height 6
checkbox input "true"
click at [624, 367] on button "Save" at bounding box center [615, 364] width 36 height 12
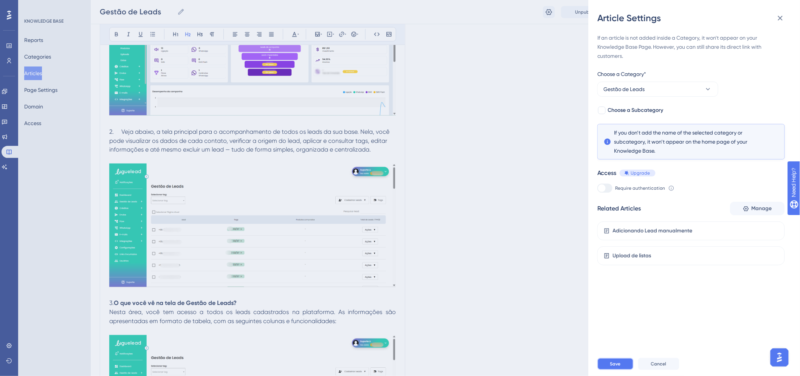
click at [617, 367] on span "Save" at bounding box center [615, 364] width 11 height 6
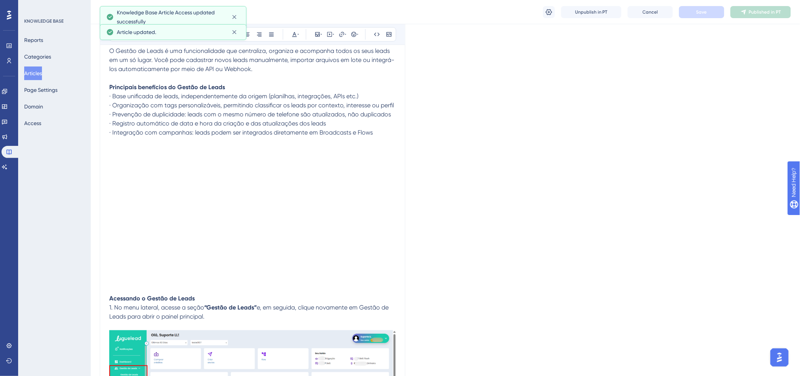
scroll to position [0, 0]
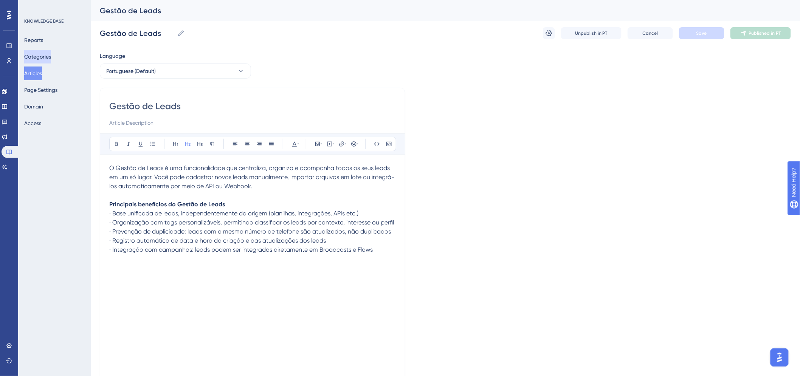
click at [43, 57] on button "Categories" at bounding box center [37, 57] width 27 height 14
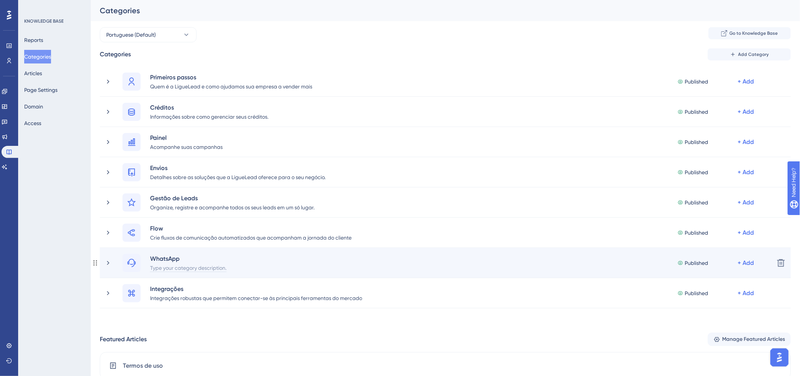
click at [186, 270] on div "Type your category description." at bounding box center [188, 267] width 77 height 9
paste div
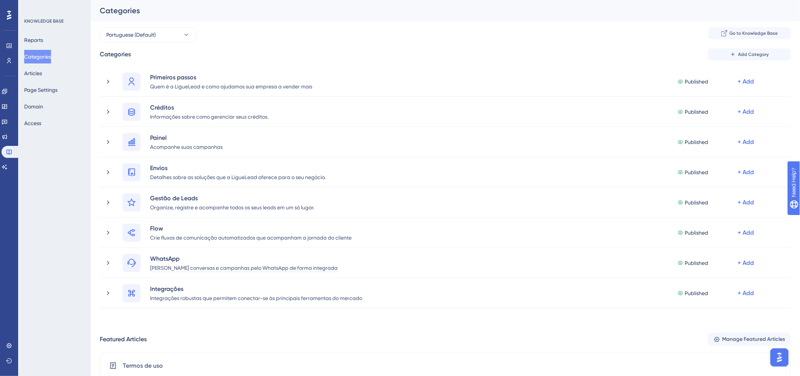
click at [283, 21] on div "Performance Users Engagement Widgets Feedback Product Updates Knowledge Base AI…" at bounding box center [445, 298] width 709 height 596
click at [37, 72] on button "Articles" at bounding box center [33, 74] width 18 height 14
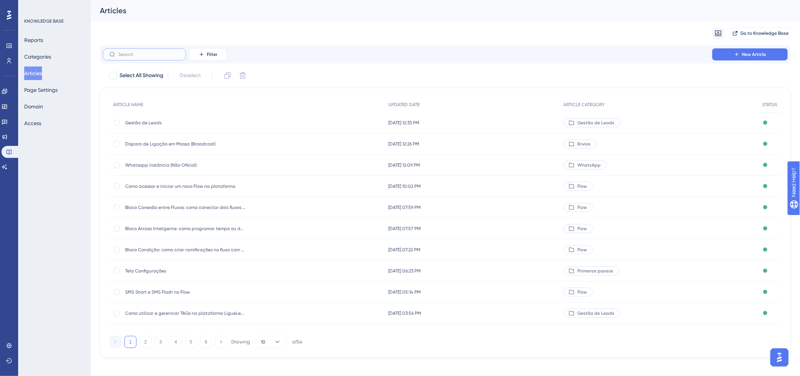
click at [154, 56] on input "text" at bounding box center [148, 54] width 61 height 5
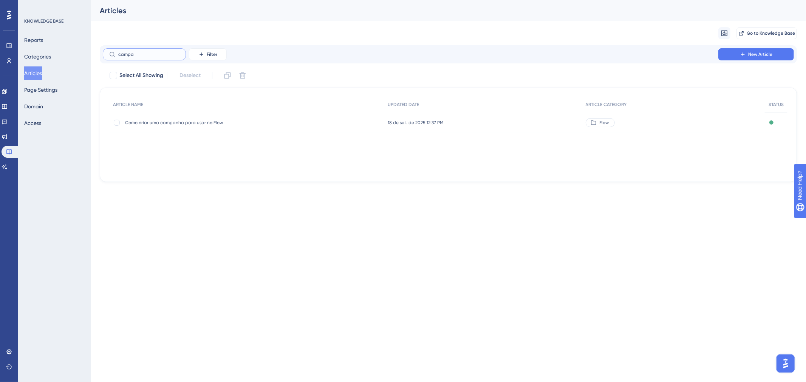
type input "campa"
click at [175, 123] on span "Como criar uma campanha para usar no Flow" at bounding box center [185, 123] width 121 height 6
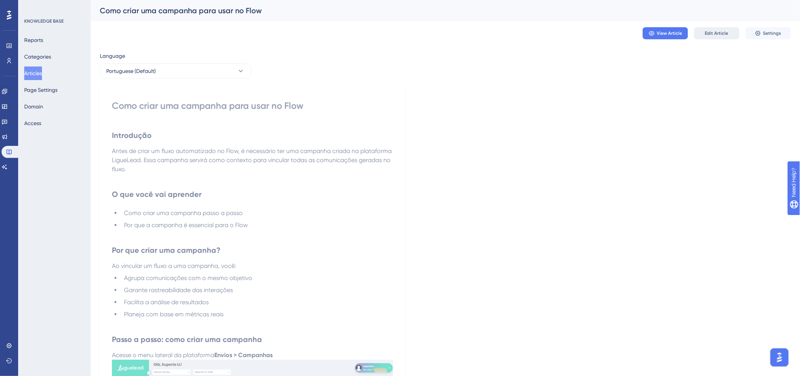
click at [716, 34] on span "Edit Article" at bounding box center [716, 33] width 23 height 6
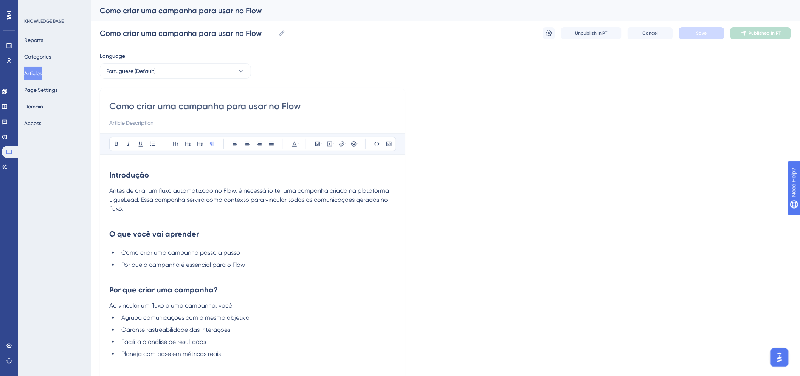
drag, startPoint x: 226, startPoint y: 104, endPoint x: 406, endPoint y: 107, distance: 180.6
type input "Como criar uma campanha"
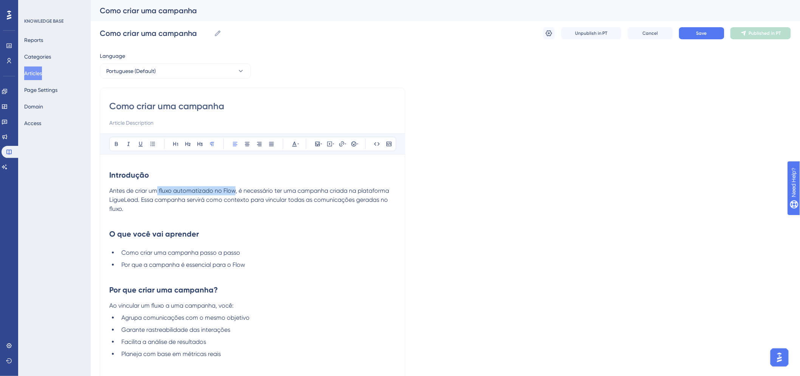
drag, startPoint x: 235, startPoint y: 191, endPoint x: 158, endPoint y: 191, distance: 77.1
click at [158, 191] on span "Antes de criar um fluxo automatizado no Flow, é necessário ter uma campanha cri…" at bounding box center [249, 199] width 281 height 25
drag, startPoint x: 206, startPoint y: 195, endPoint x: 155, endPoint y: 187, distance: 51.9
click at [206, 195] on p "Antes de criar um fluxo automatizado no Flow, é necessário ter uma campanha cri…" at bounding box center [252, 204] width 286 height 36
click at [163, 189] on span "Antes de criar um fluxo automatizado no Flow, é necessário ter uma campanha cri…" at bounding box center [249, 199] width 281 height 25
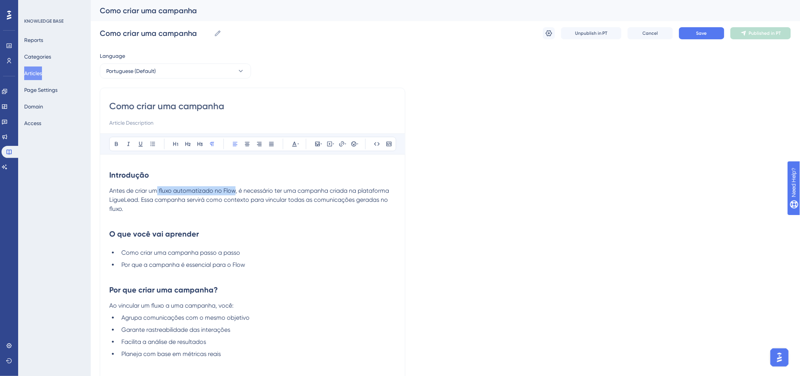
click at [158, 188] on span "Antes de criar um fluxo automatizado no Flow, é necessário ter uma campanha cri…" at bounding box center [249, 199] width 281 height 25
click at [317, 214] on p "Antes de criar um envio ou um fluxo automatizado no Flow, é necessário ter uma …" at bounding box center [252, 204] width 286 height 36
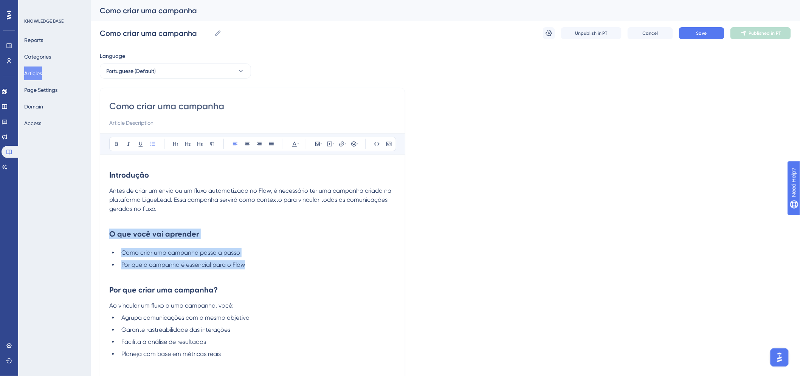
drag, startPoint x: 249, startPoint y: 269, endPoint x: 104, endPoint y: 231, distance: 150.2
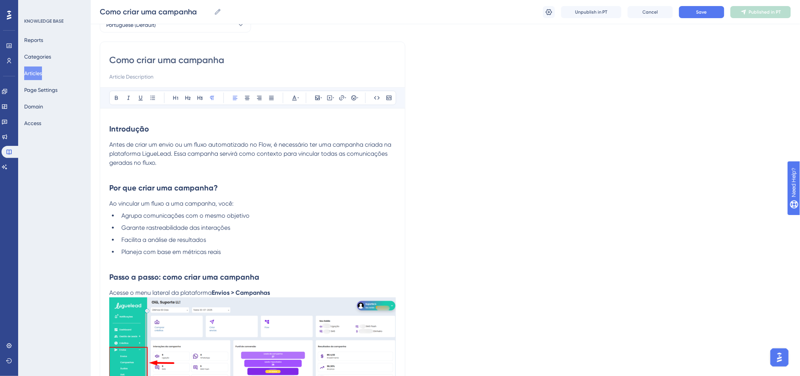
scroll to position [84, 0]
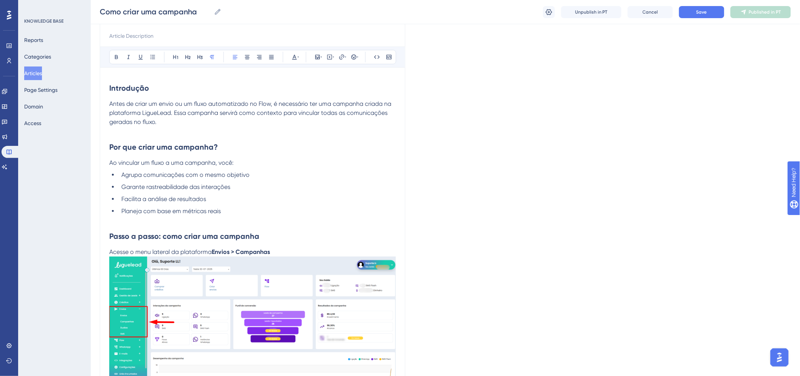
click at [282, 233] on h2 "Passo a passo: como criar uma campanha" at bounding box center [252, 236] width 286 height 23
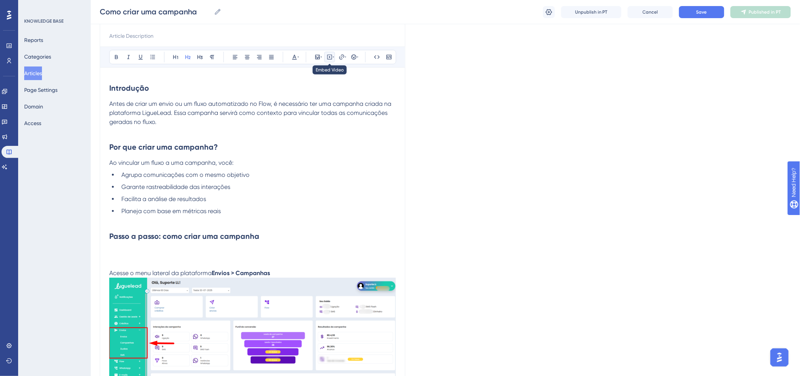
click at [330, 59] on icon at bounding box center [329, 57] width 5 height 5
click at [301, 96] on textarea at bounding box center [329, 104] width 115 height 34
paste textarea "<iframe src="https://www.loom.com/embed/252a8783d3ee4ff3afa37fb7402ddb7f" frame…"
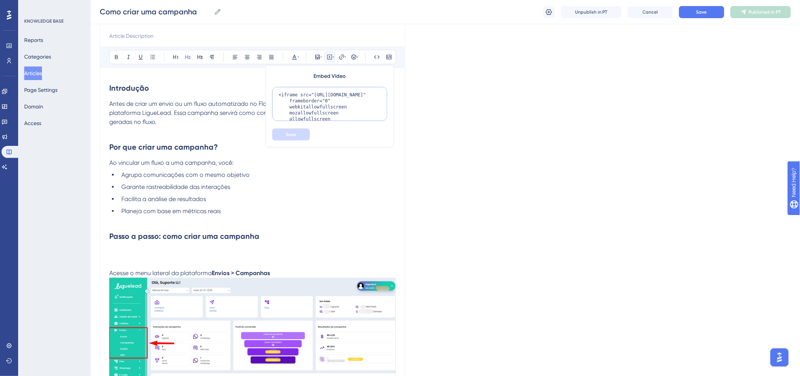
scroll to position [31, 0]
type textarea "<iframe src="https://www.loom.com/embed/252a8783d3ee4ff3afa37fb7402ddb7f" frame…"
click at [297, 135] on button "Save" at bounding box center [291, 134] width 38 height 12
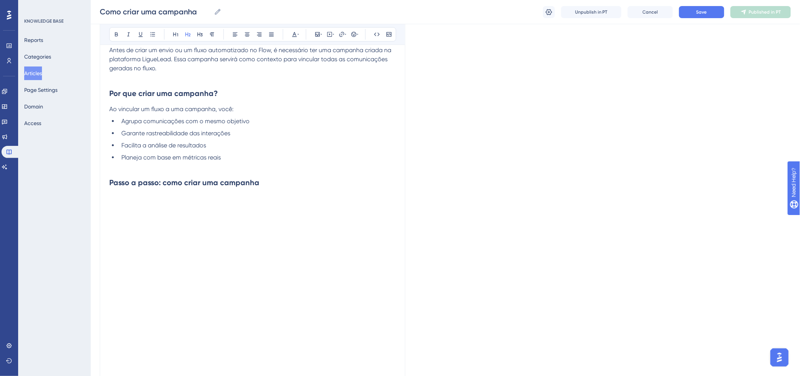
scroll to position [93, 0]
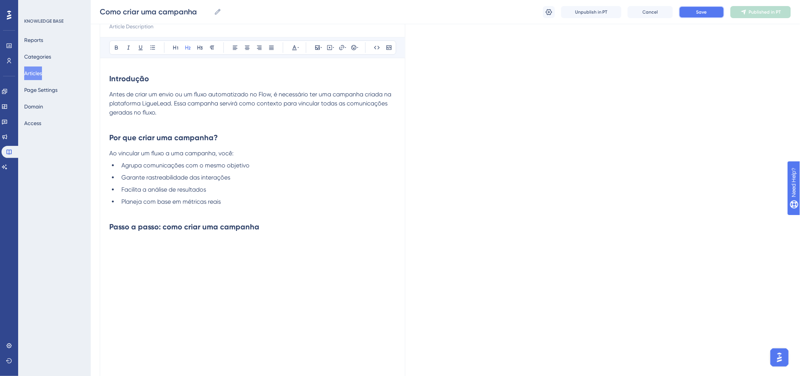
click at [704, 11] on span "Save" at bounding box center [701, 12] width 11 height 6
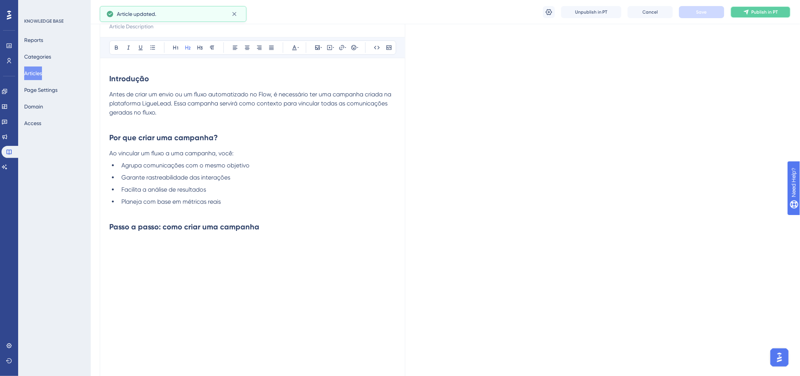
click at [766, 12] on span "Publish in PT" at bounding box center [764, 12] width 26 height 6
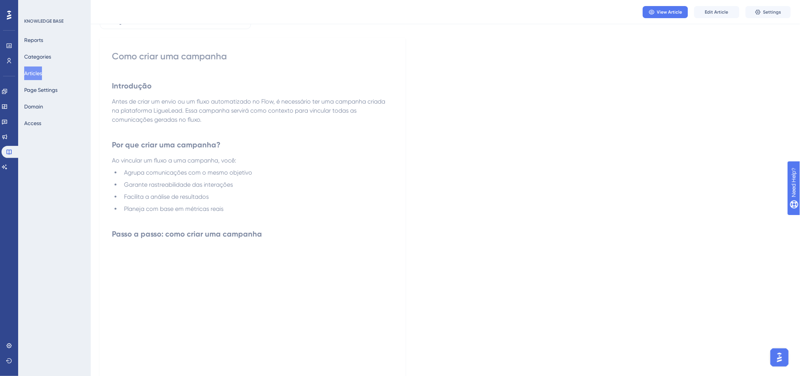
scroll to position [0, 0]
